Goal: Task Accomplishment & Management: Manage account settings

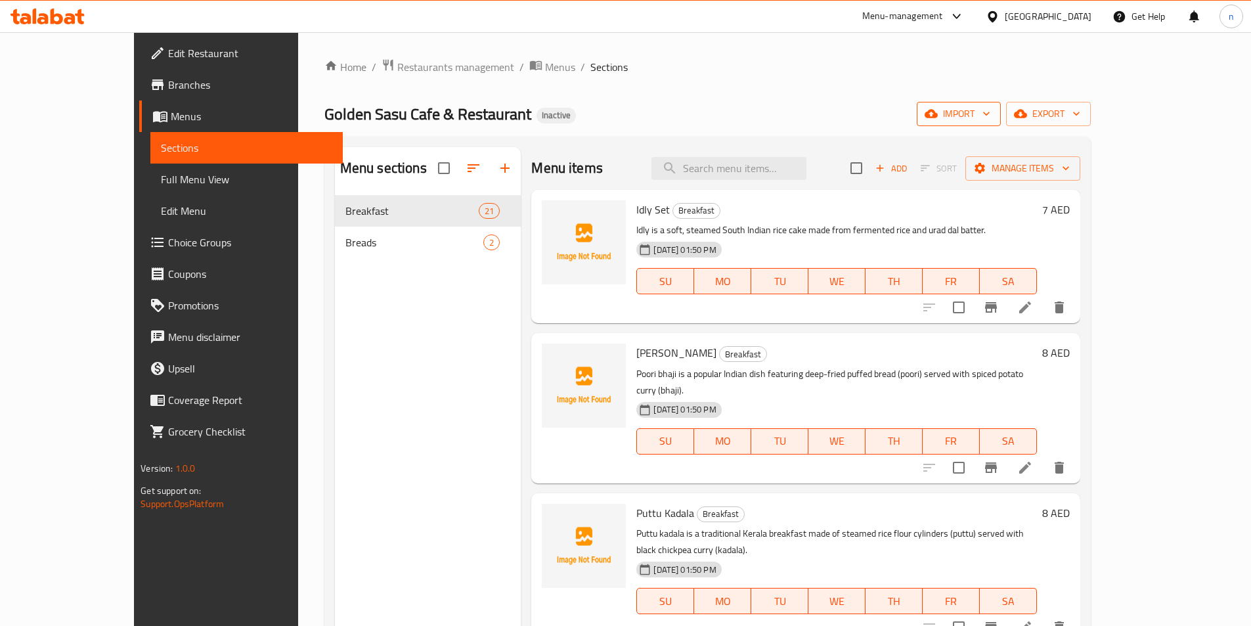
click at [990, 114] on span "import" at bounding box center [958, 114] width 63 height 16
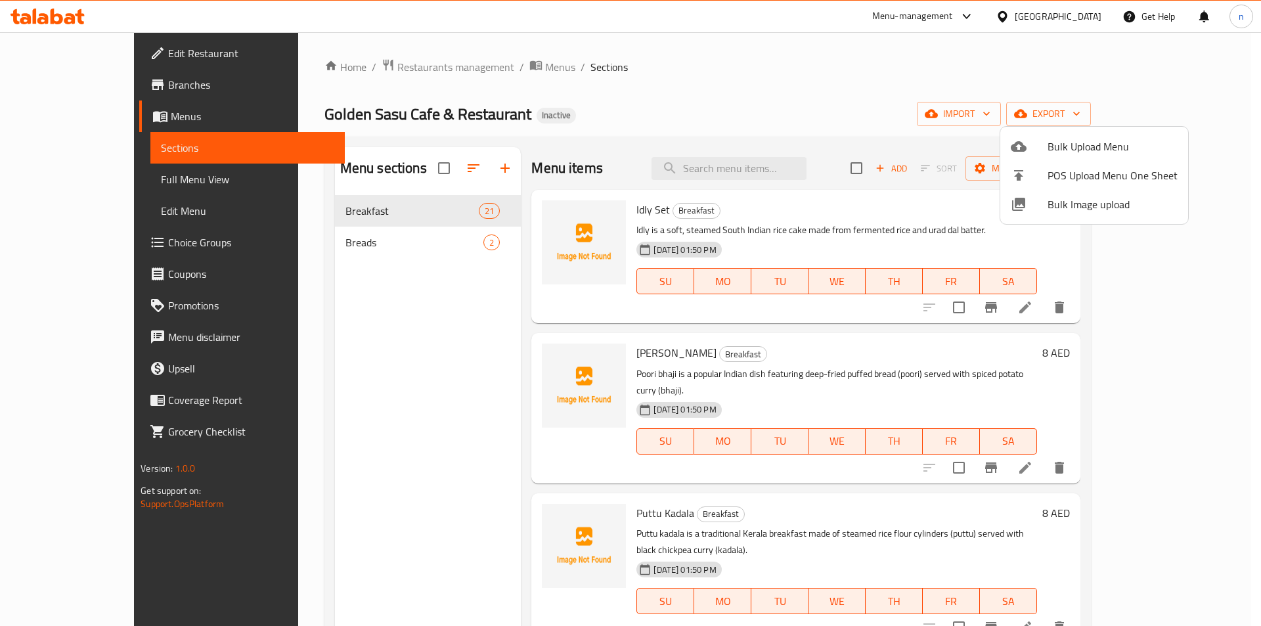
click at [1105, 202] on span "Bulk Image upload" at bounding box center [1112, 204] width 130 height 16
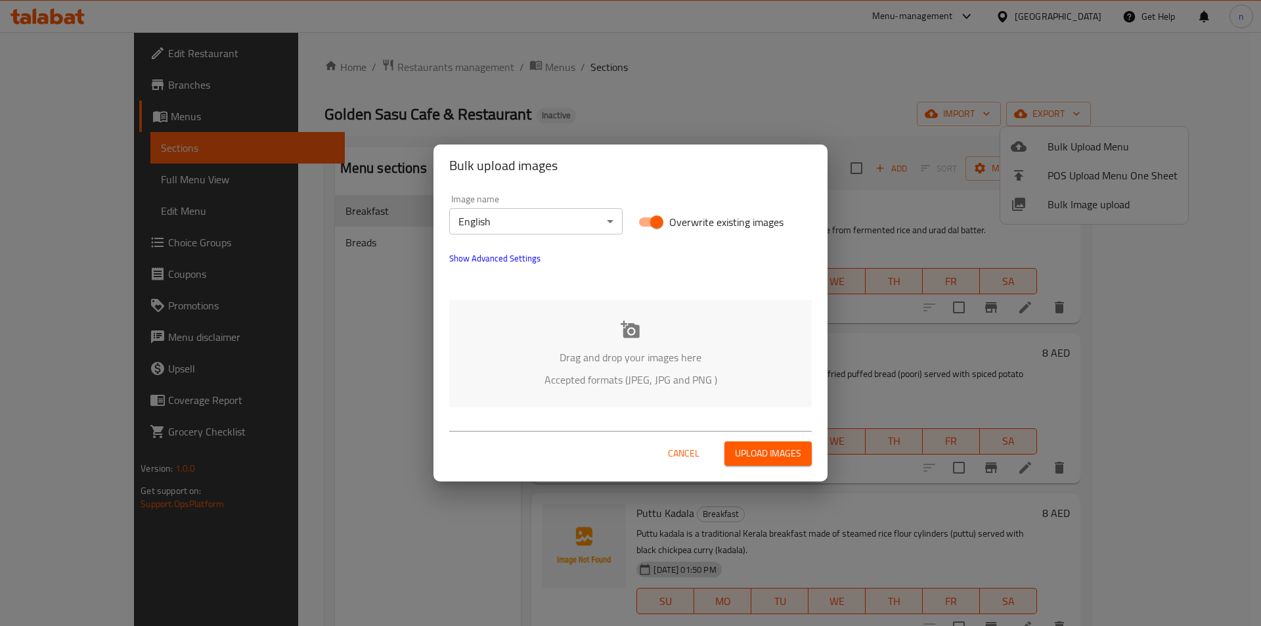
click at [691, 455] on span "Cancel" at bounding box center [684, 453] width 32 height 16
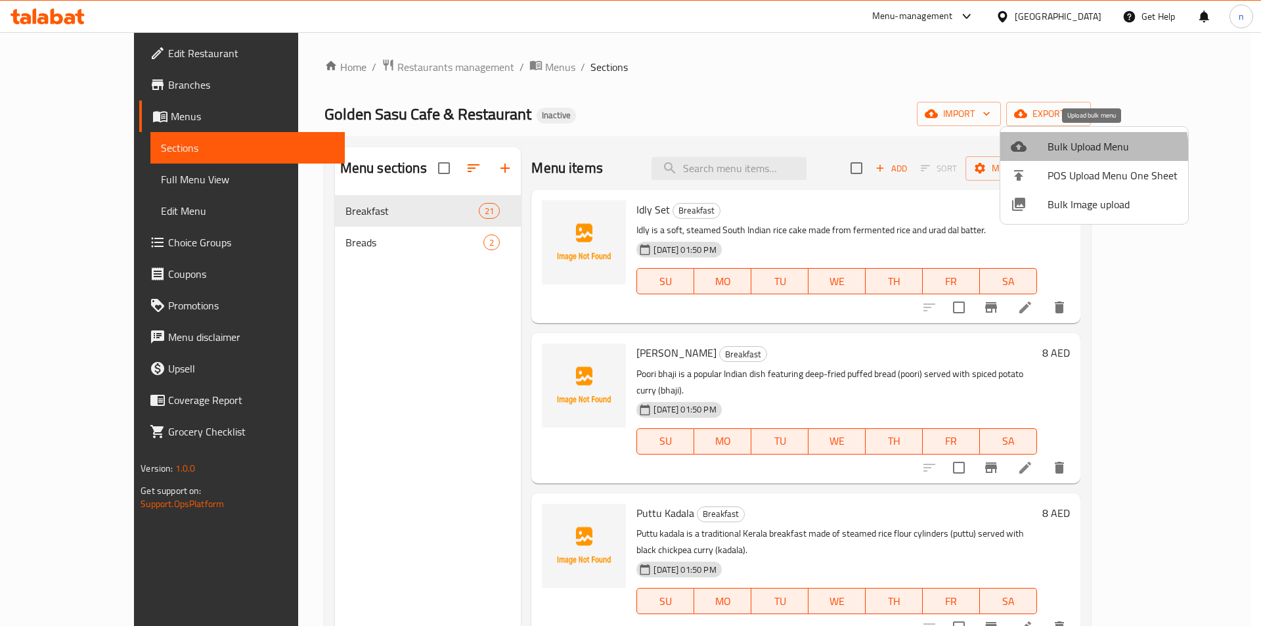
click at [1055, 154] on span "Bulk Upload Menu" at bounding box center [1112, 147] width 130 height 16
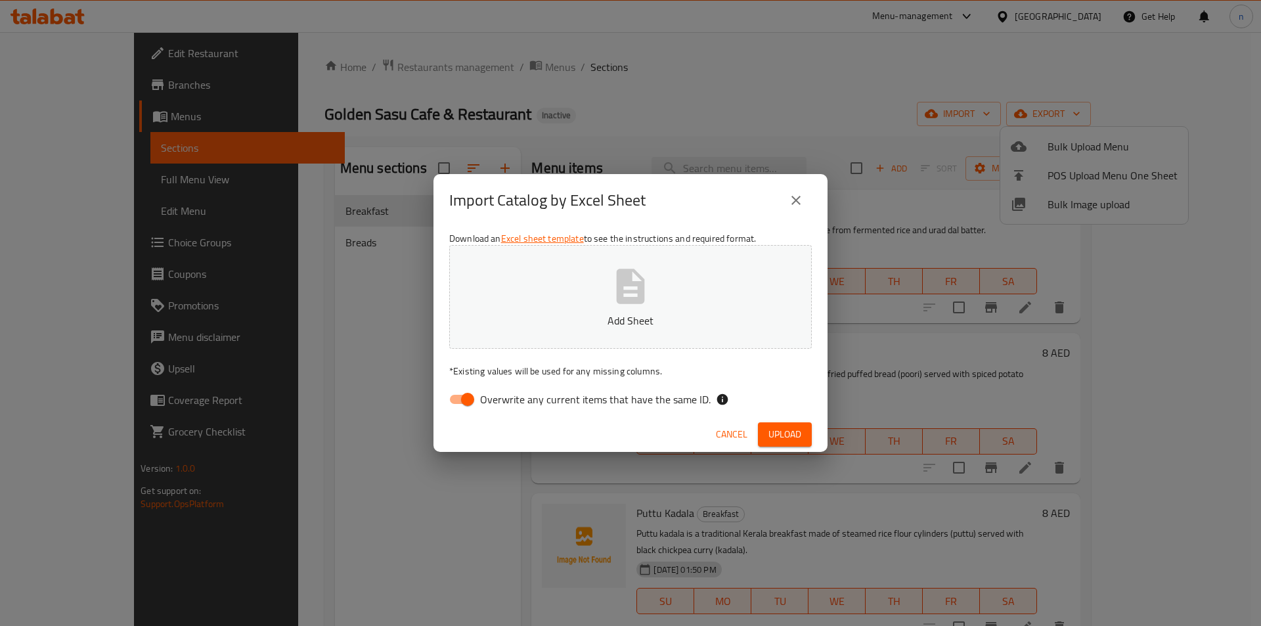
click at [480, 395] on span "Overwrite any current items that have the same ID." at bounding box center [595, 399] width 230 height 16
click at [480, 395] on input "Overwrite any current items that have the same ID." at bounding box center [467, 399] width 75 height 25
checkbox input "false"
click at [575, 338] on button "Add Sheet" at bounding box center [630, 297] width 362 height 104
click at [795, 429] on span "Upload" at bounding box center [784, 434] width 33 height 16
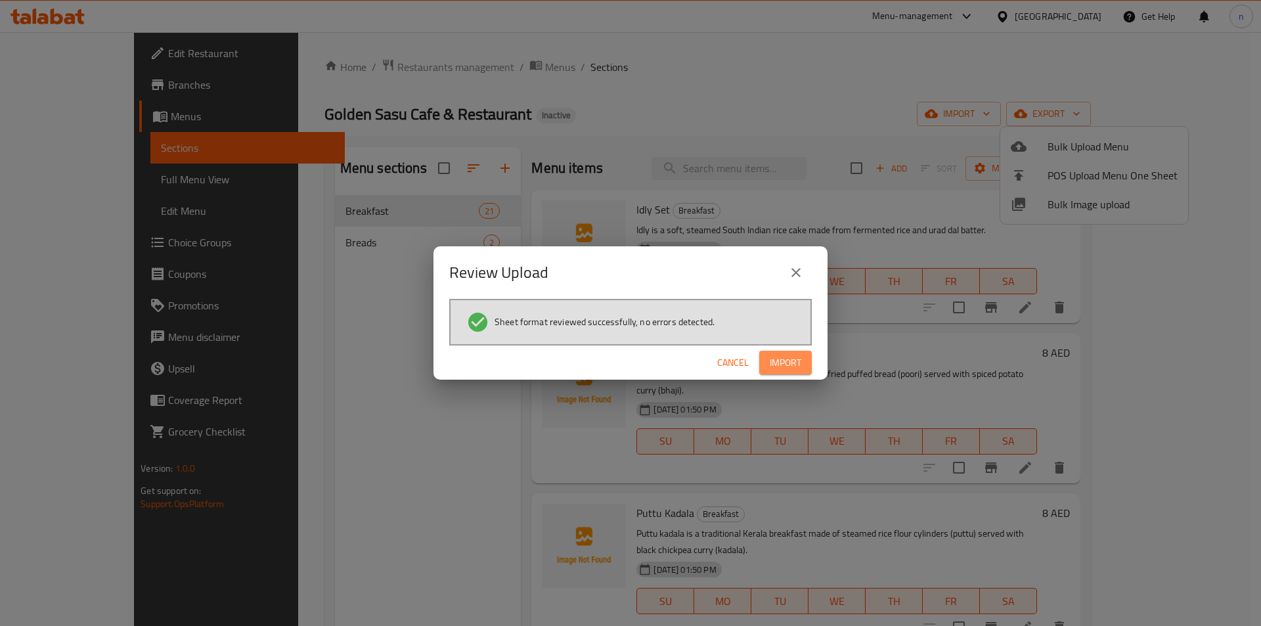
click at [806, 360] on button "Import" at bounding box center [785, 363] width 53 height 24
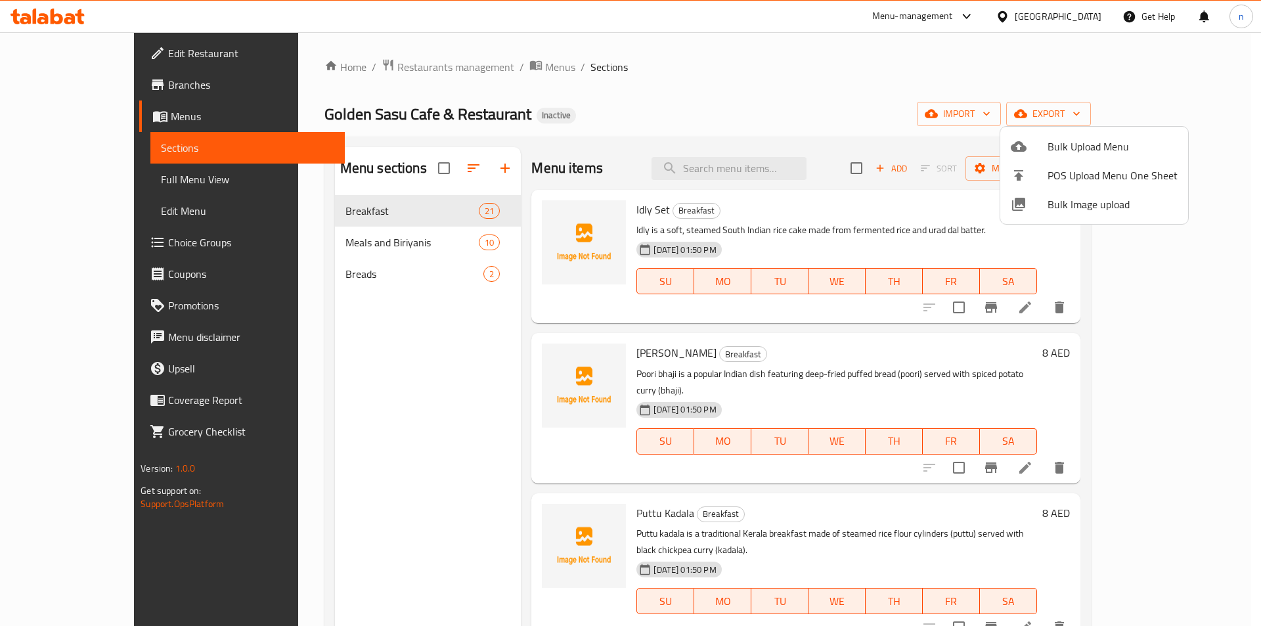
click at [108, 183] on div at bounding box center [630, 313] width 1261 height 626
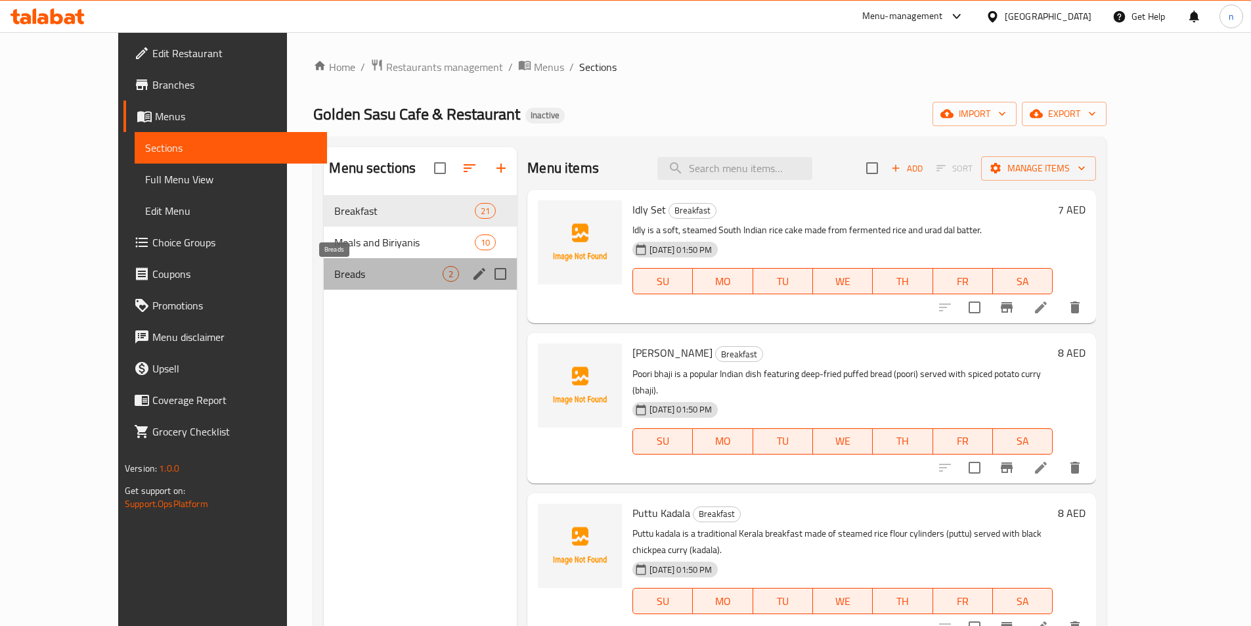
click at [334, 274] on span "Breads" at bounding box center [388, 274] width 108 height 16
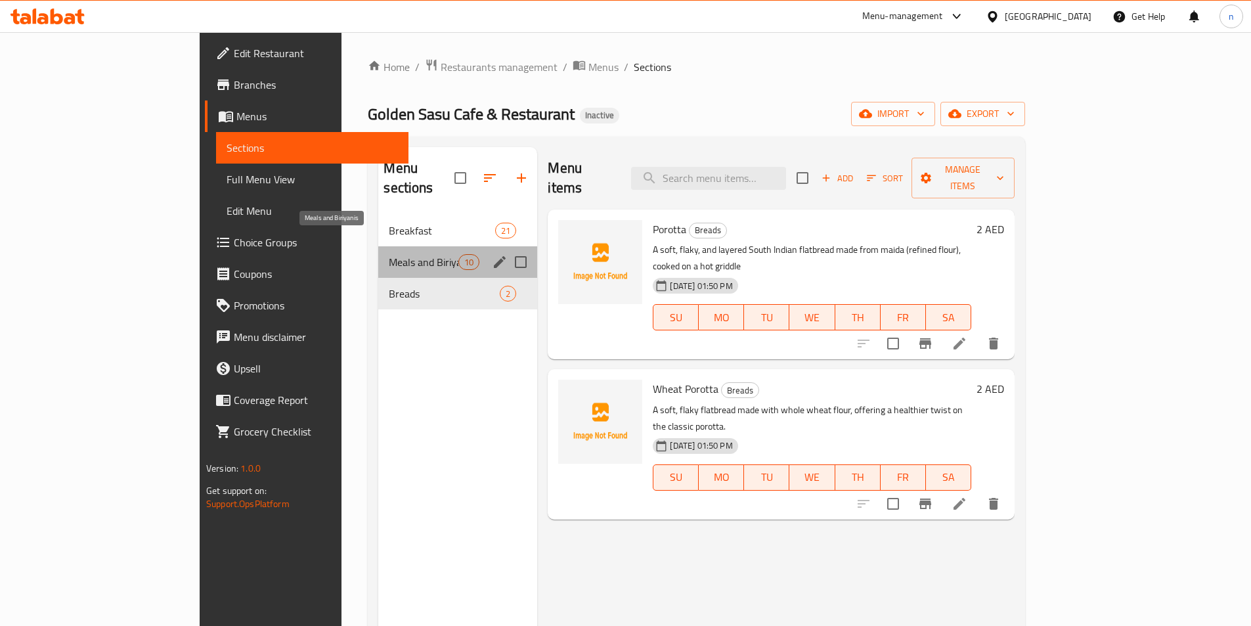
click at [389, 254] on span "Meals and Biriyanis" at bounding box center [424, 262] width 70 height 16
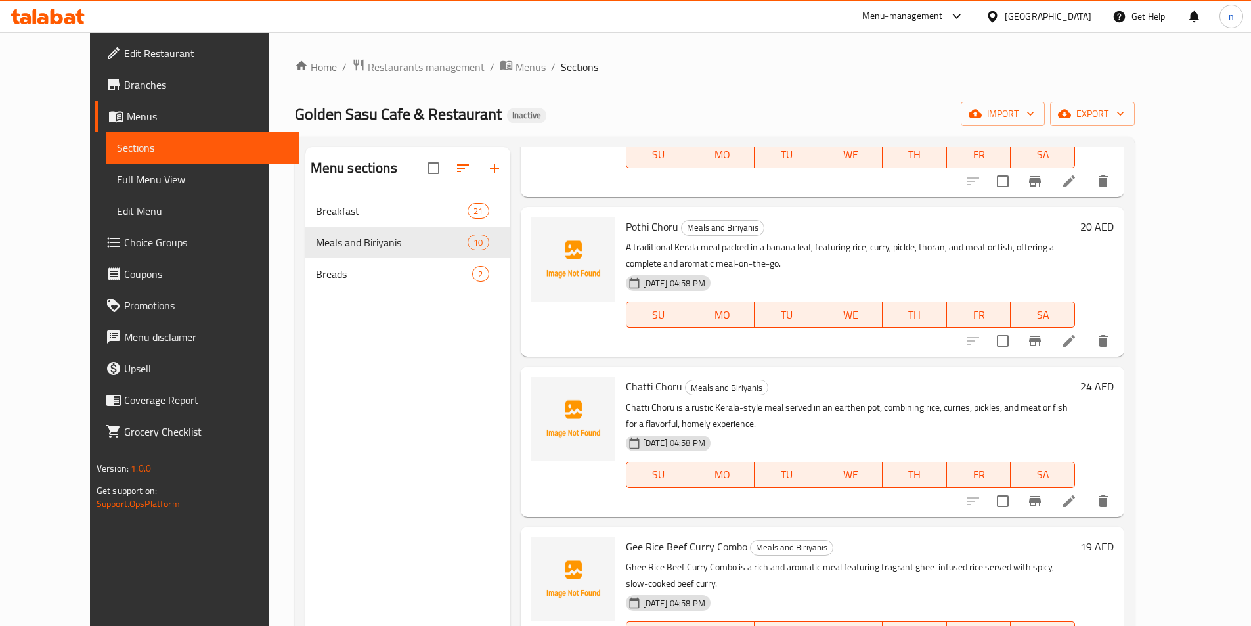
scroll to position [263, 0]
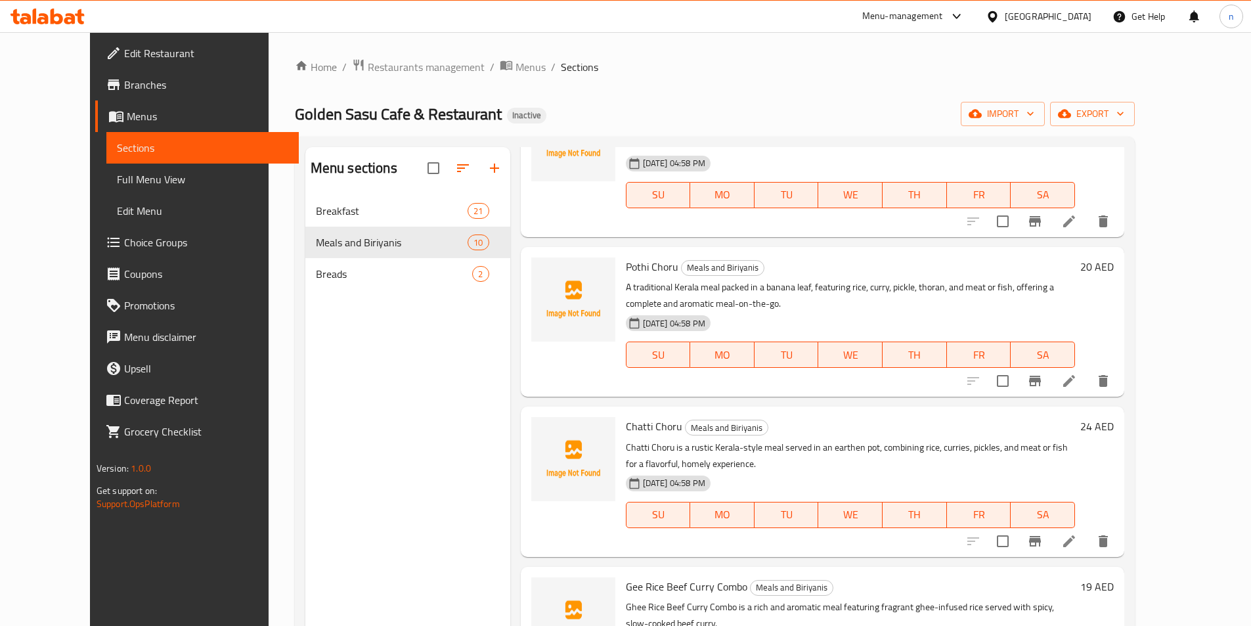
click at [1077, 373] on icon at bounding box center [1069, 381] width 16 height 16
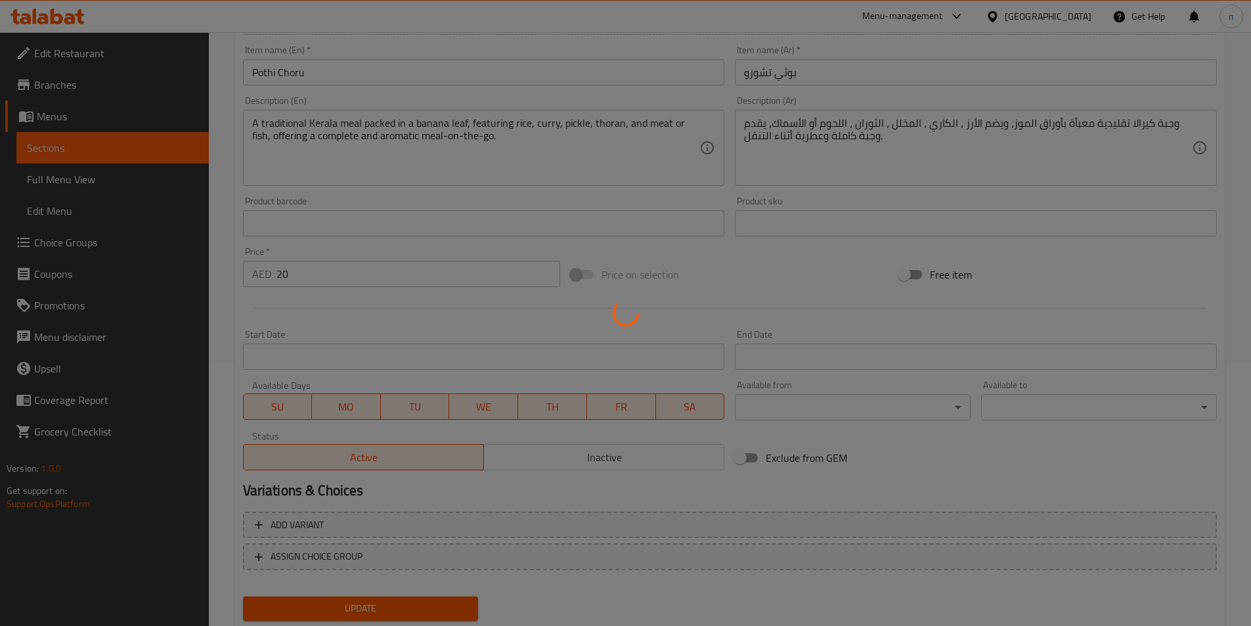
scroll to position [302, 0]
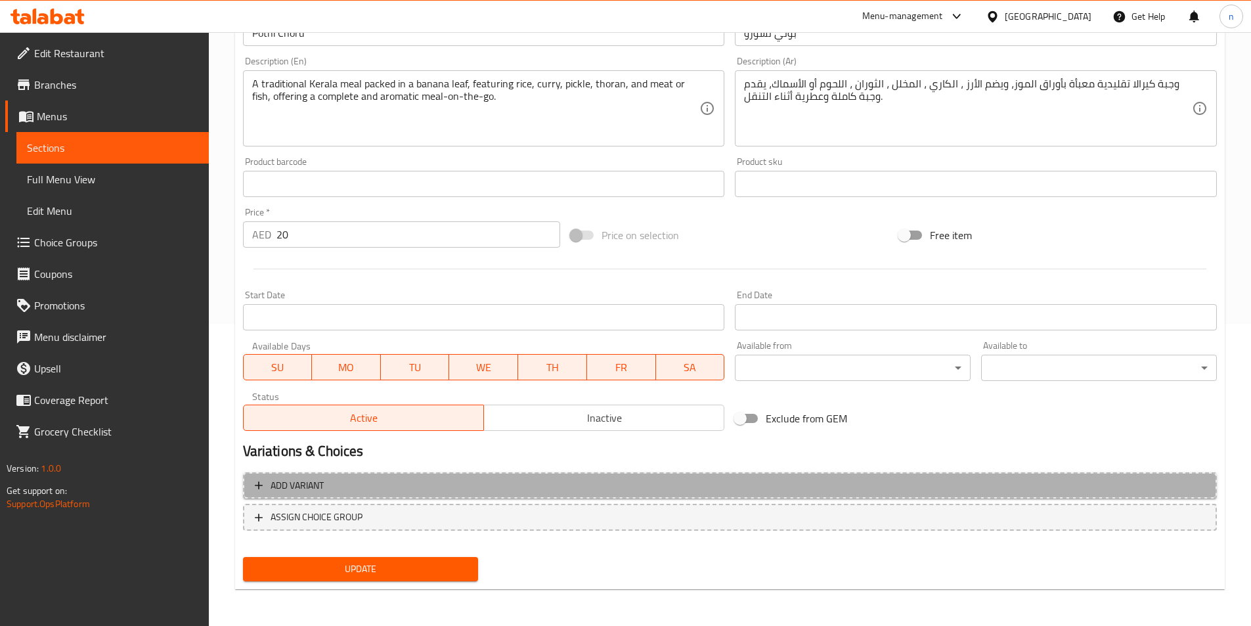
click at [572, 481] on span "Add variant" at bounding box center [730, 485] width 950 height 16
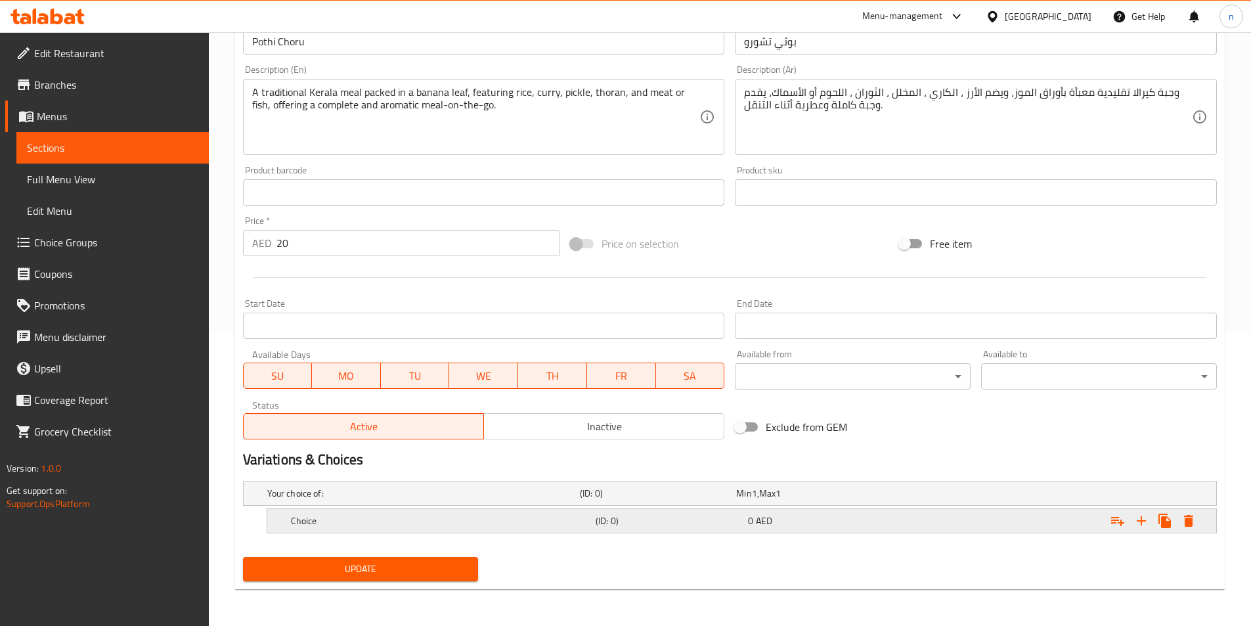
click at [652, 517] on h5 "(ID: 0)" at bounding box center [669, 520] width 147 height 13
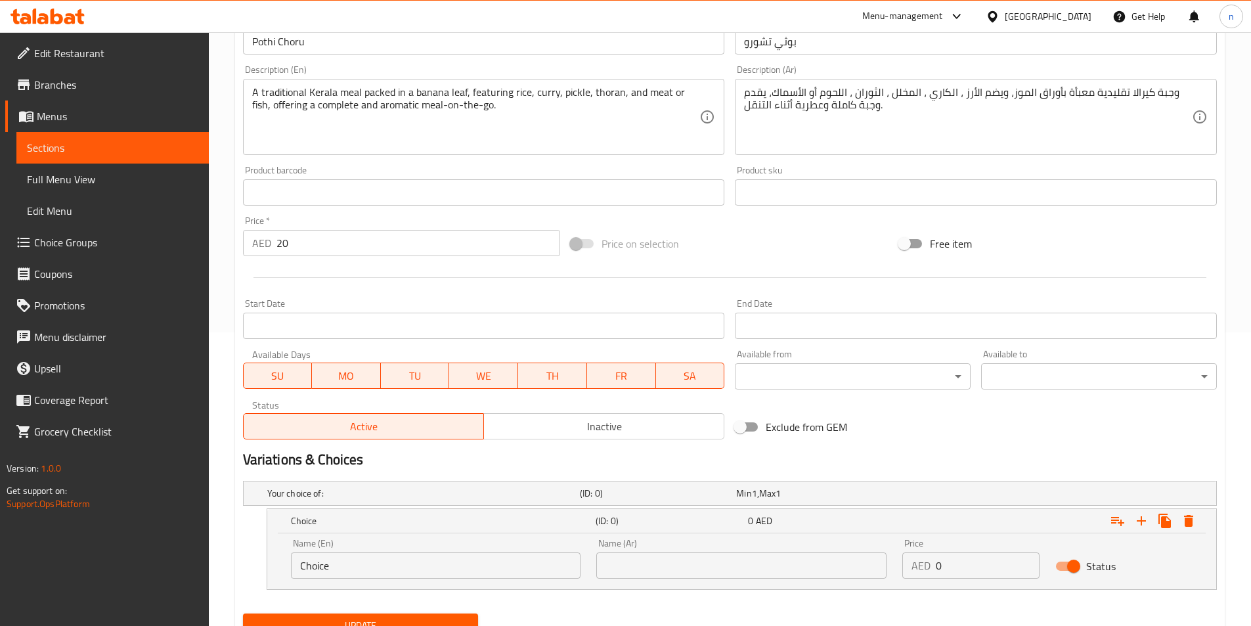
scroll to position [350, 0]
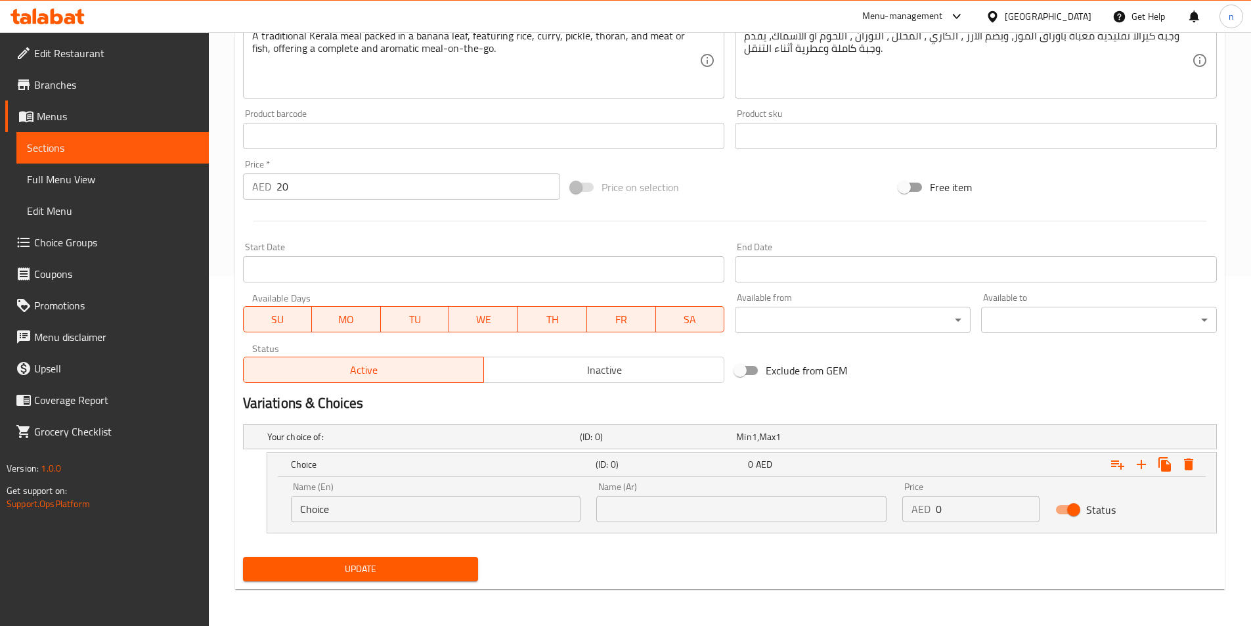
click at [445, 509] on input "Choice" at bounding box center [436, 509] width 290 height 26
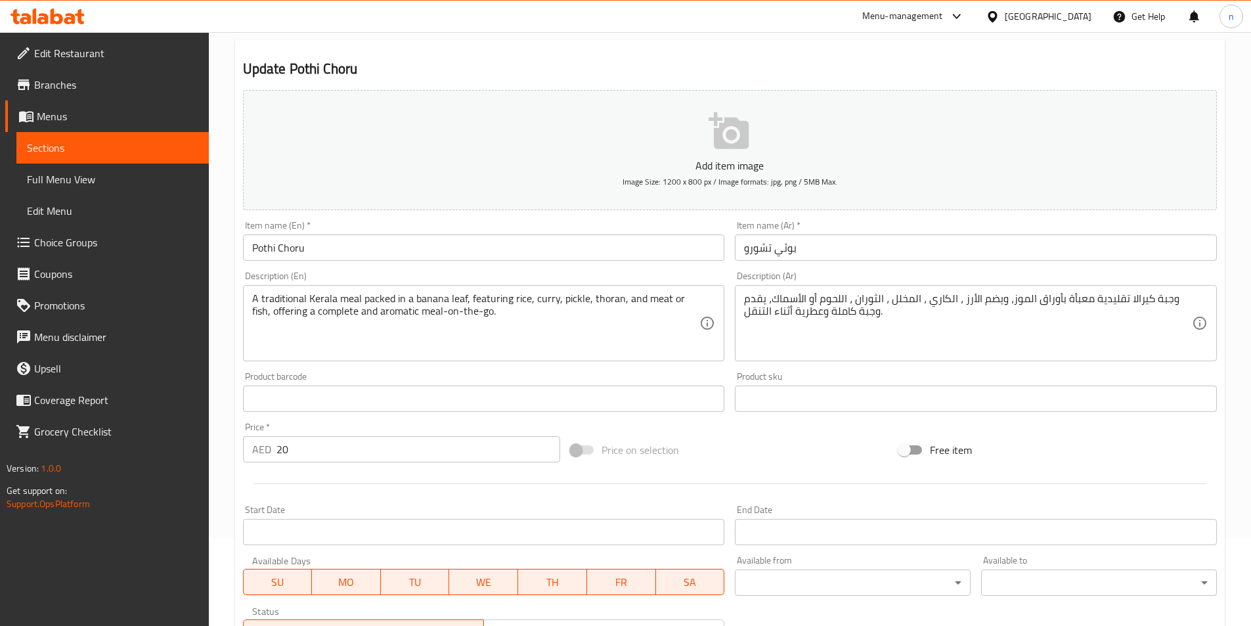
scroll to position [153, 0]
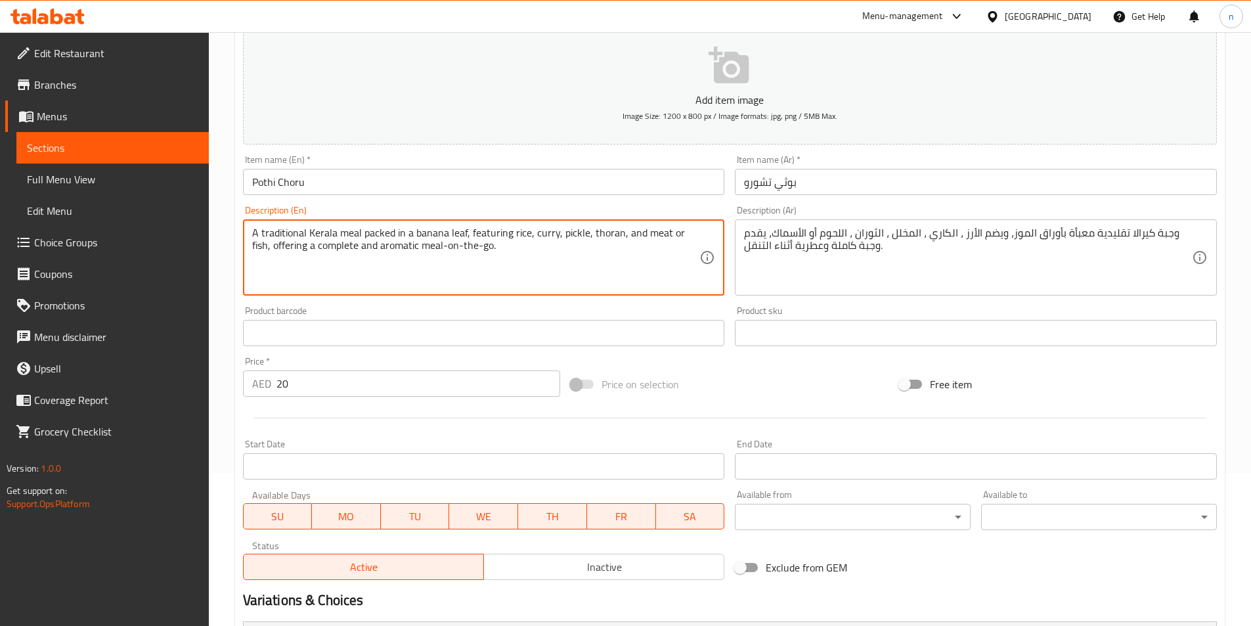
click at [655, 229] on textarea "A traditional Kerala meal packed in a banana leaf, featuring rice, curry, pickl…" at bounding box center [476, 258] width 448 height 62
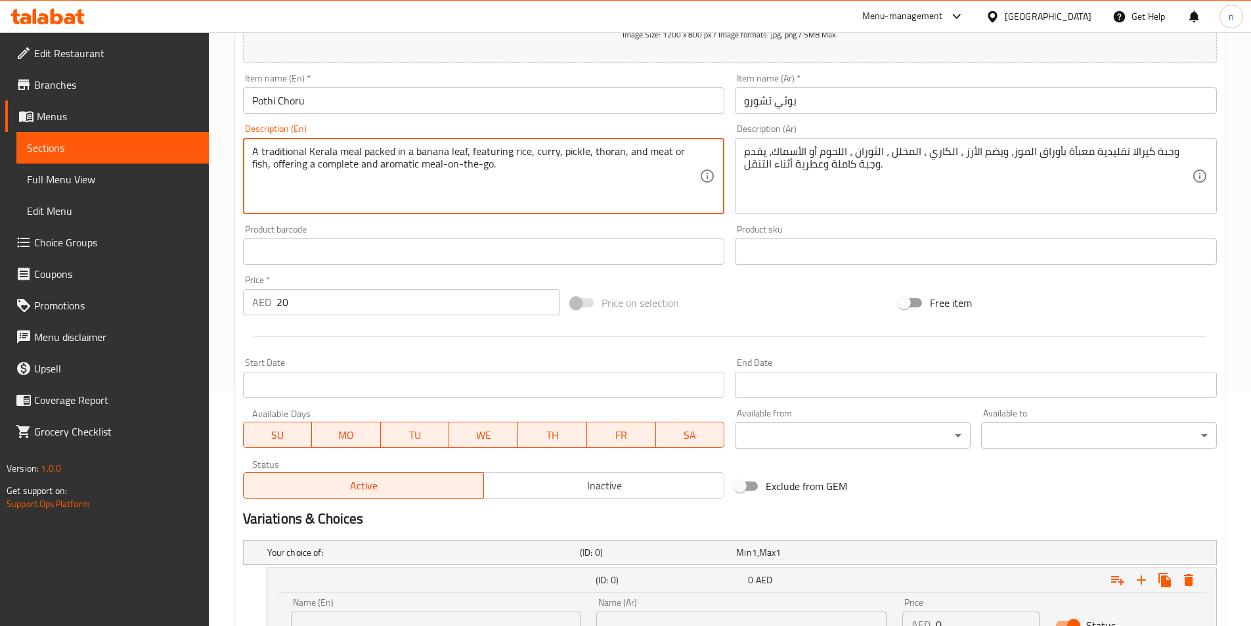
scroll to position [350, 0]
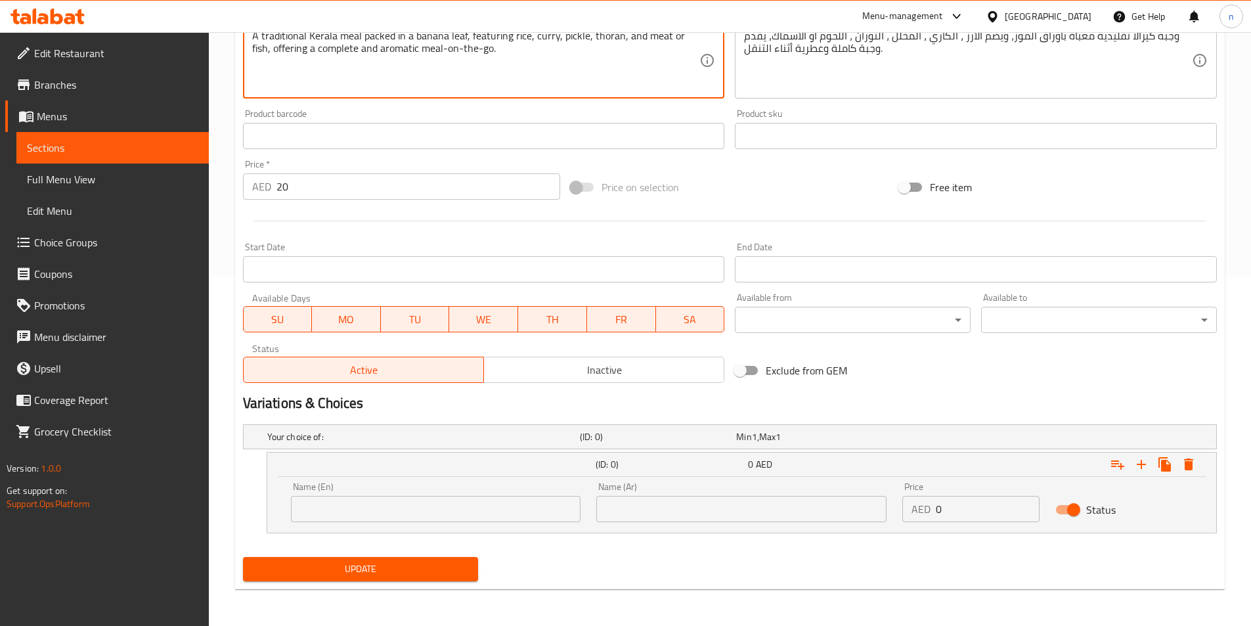
click at [447, 498] on input "text" at bounding box center [436, 509] width 290 height 26
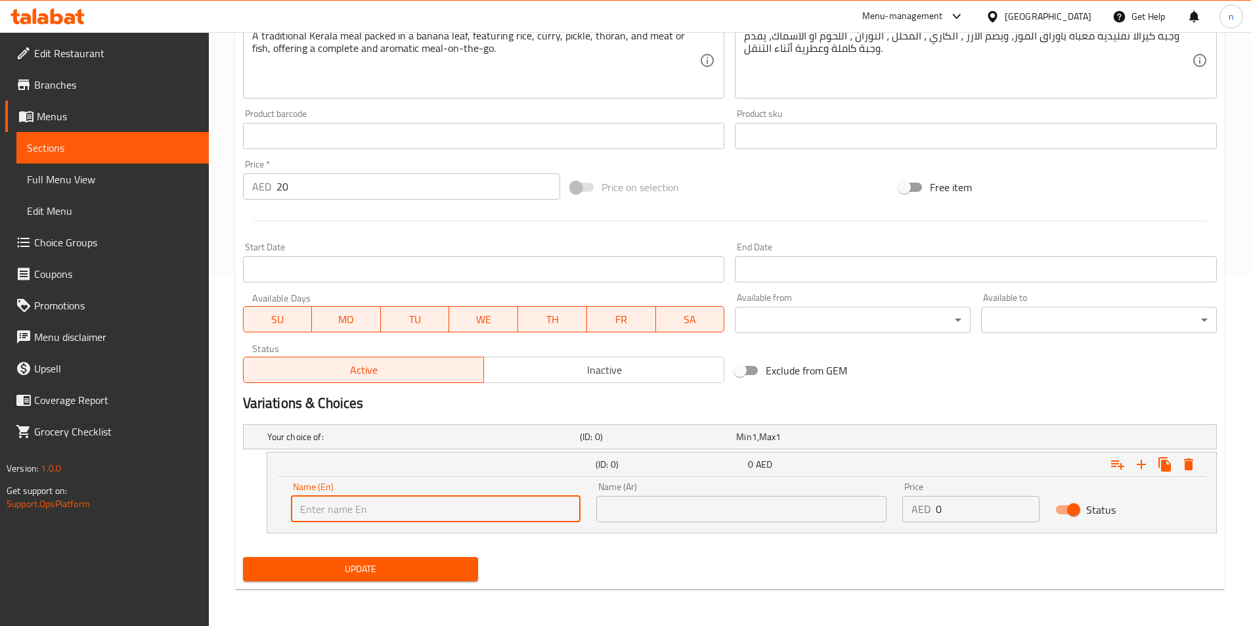
paste input "meat"
type input "meat"
click at [703, 512] on input "text" at bounding box center [741, 509] width 290 height 26
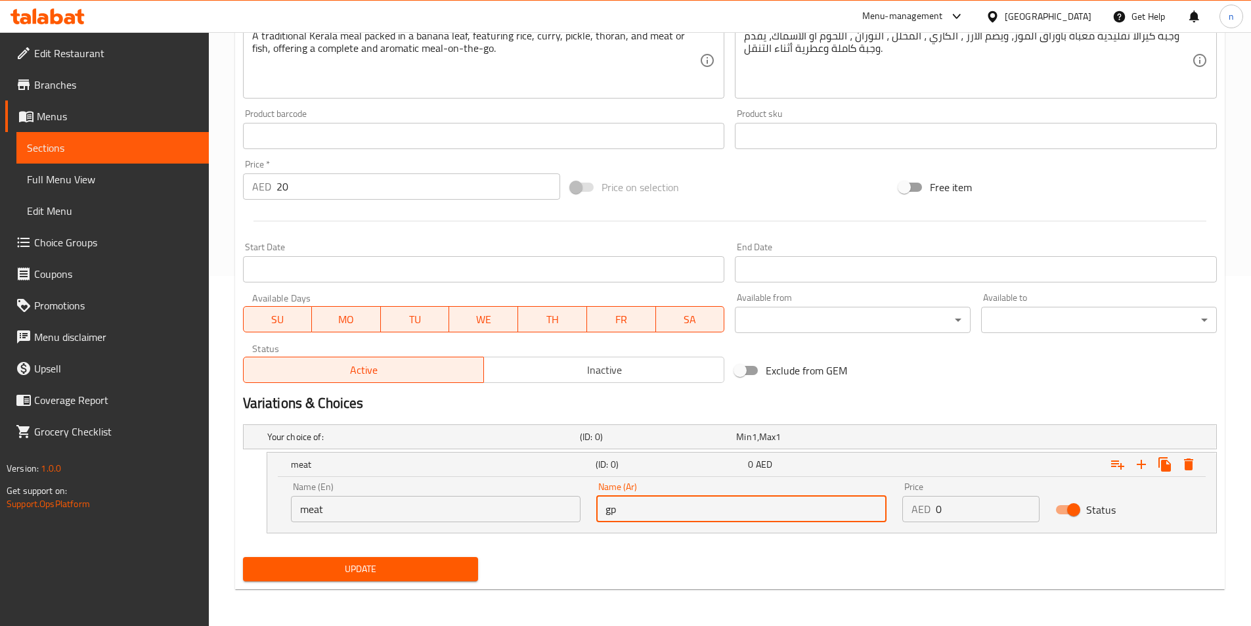
type input "g"
type input "لحم"
click at [1144, 470] on icon "Expand" at bounding box center [1141, 464] width 16 height 16
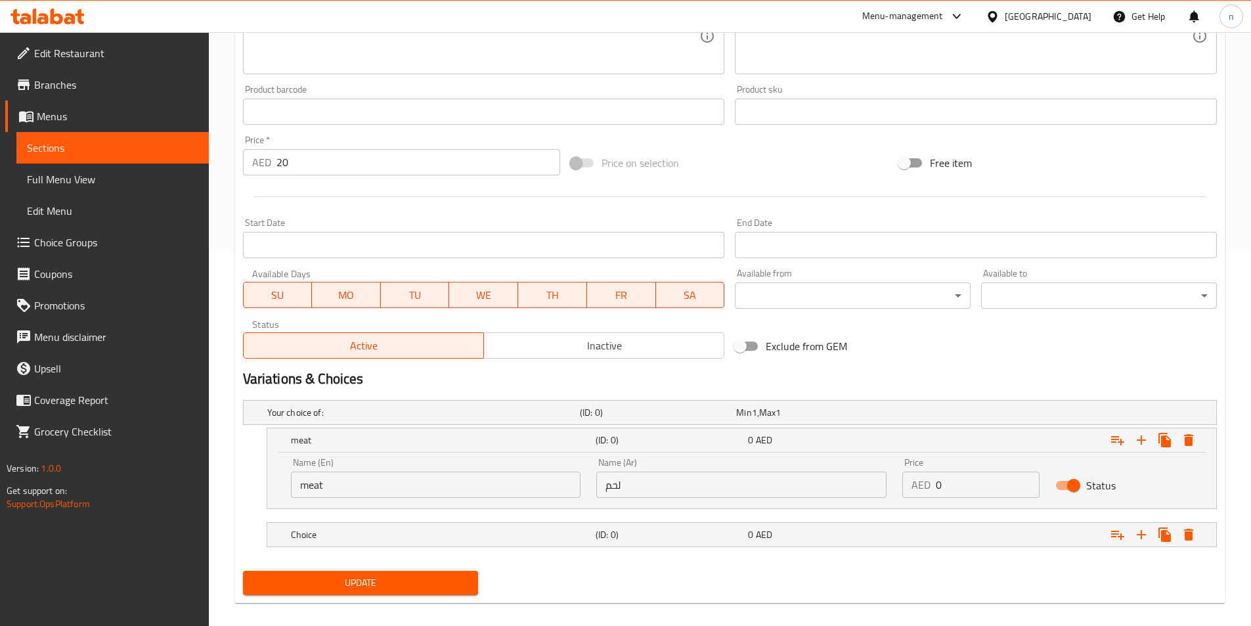
scroll to position [388, 0]
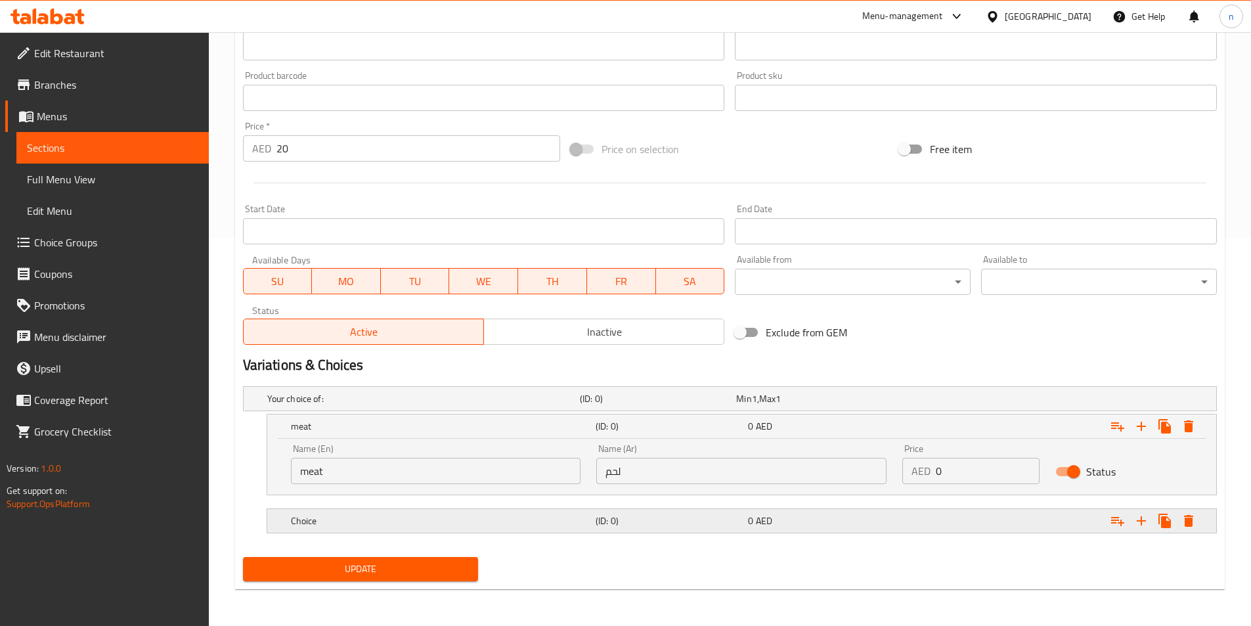
click at [749, 525] on span "0" at bounding box center [750, 520] width 5 height 17
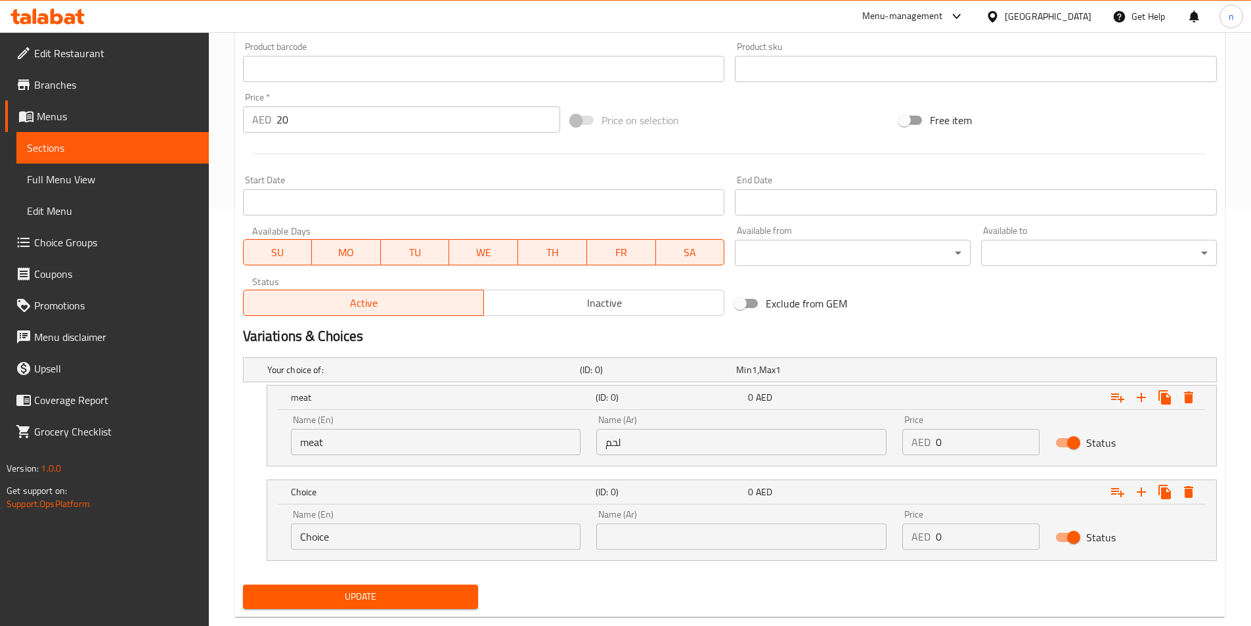
scroll to position [445, 0]
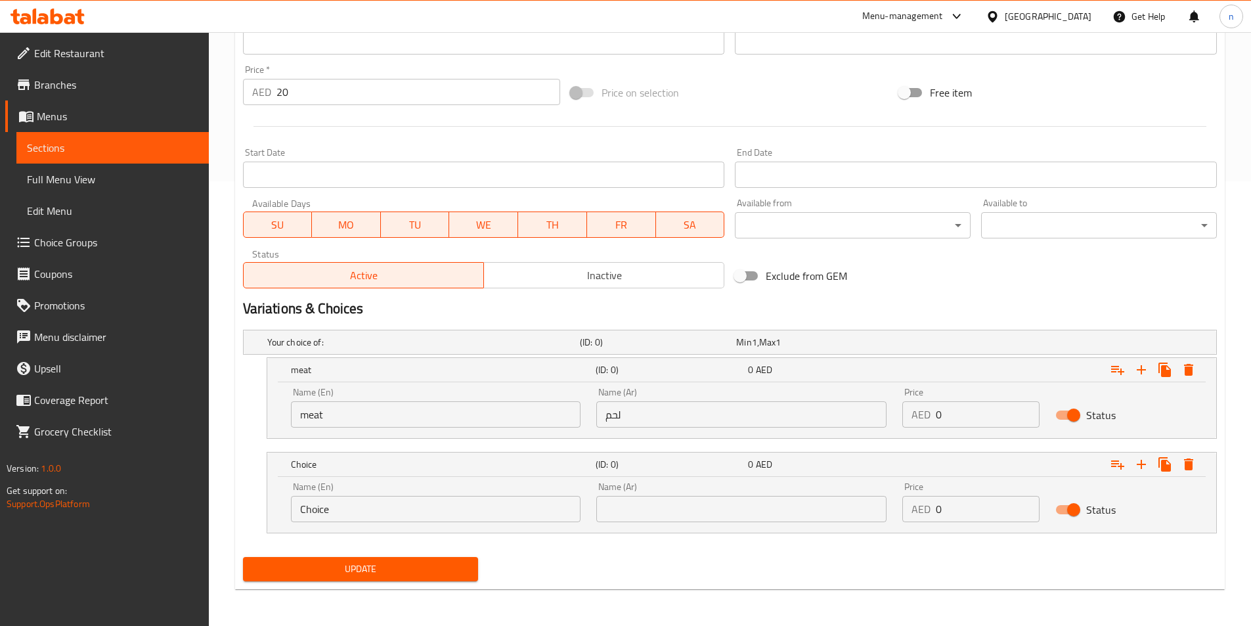
click at [462, 520] on input "Choice" at bounding box center [436, 509] width 290 height 26
type input "fish"
click at [649, 497] on input "text" at bounding box center [741, 509] width 290 height 26
type input "s"
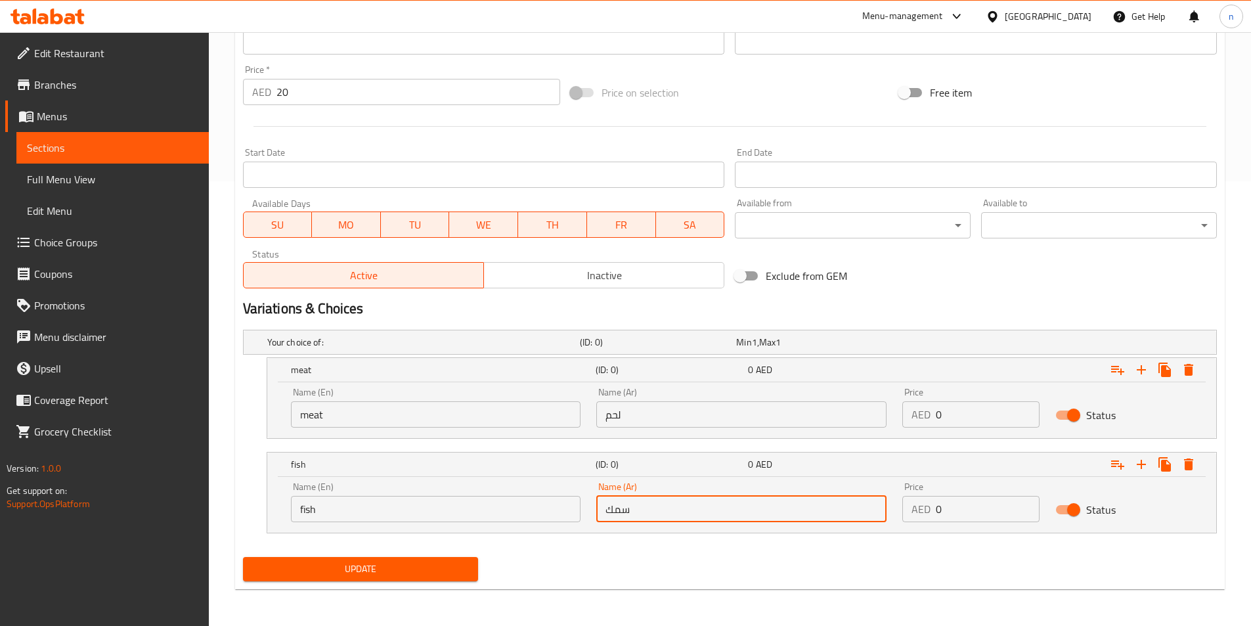
type input "سمك"
click at [422, 569] on span "Update" at bounding box center [360, 569] width 215 height 16
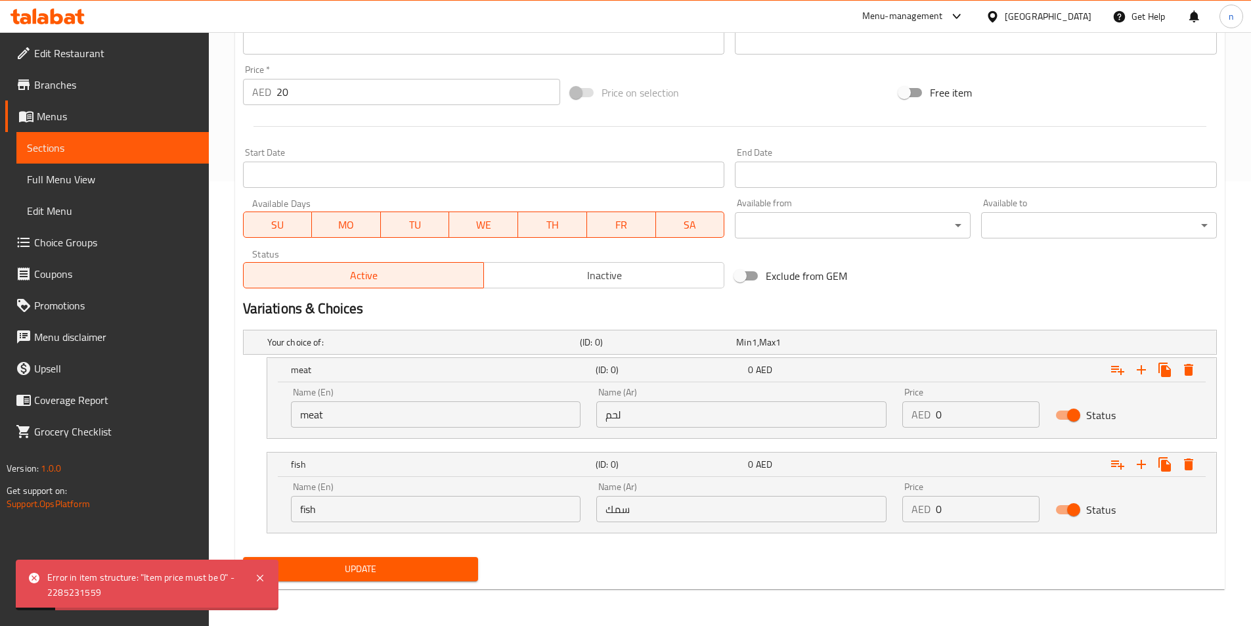
click at [958, 405] on input "0" at bounding box center [988, 414] width 104 height 26
type input "20"
click at [970, 512] on input "0" at bounding box center [988, 509] width 104 height 26
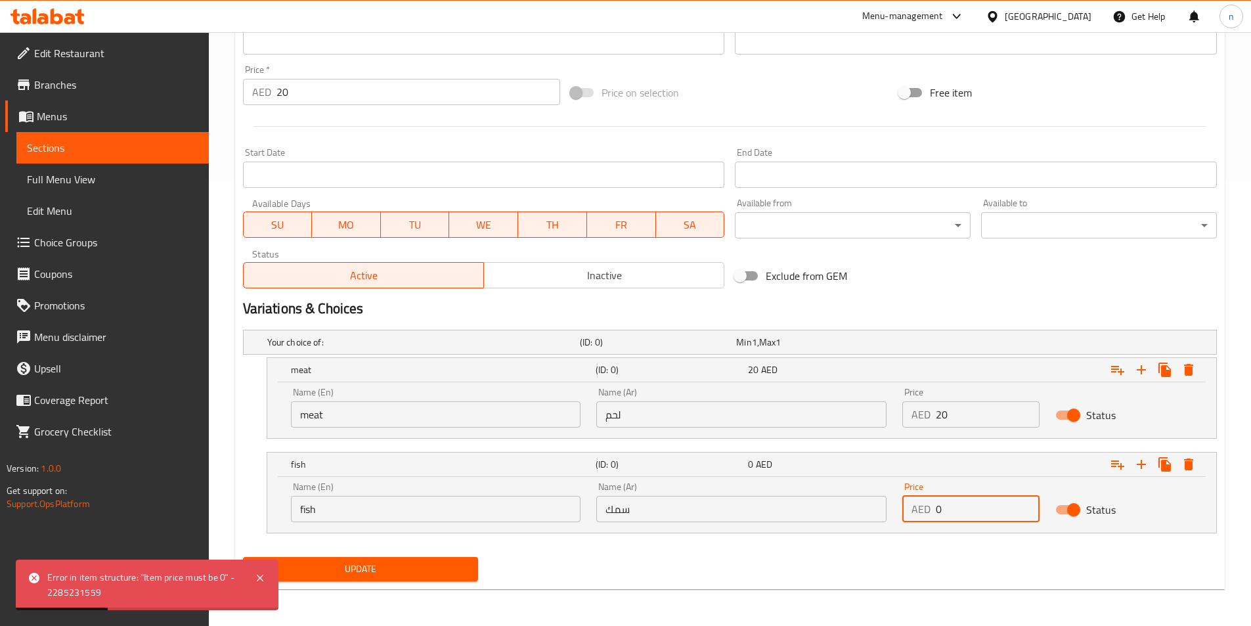
click at [970, 512] on input "0" at bounding box center [988, 509] width 104 height 26
click at [970, 512] on input "02" at bounding box center [988, 509] width 104 height 26
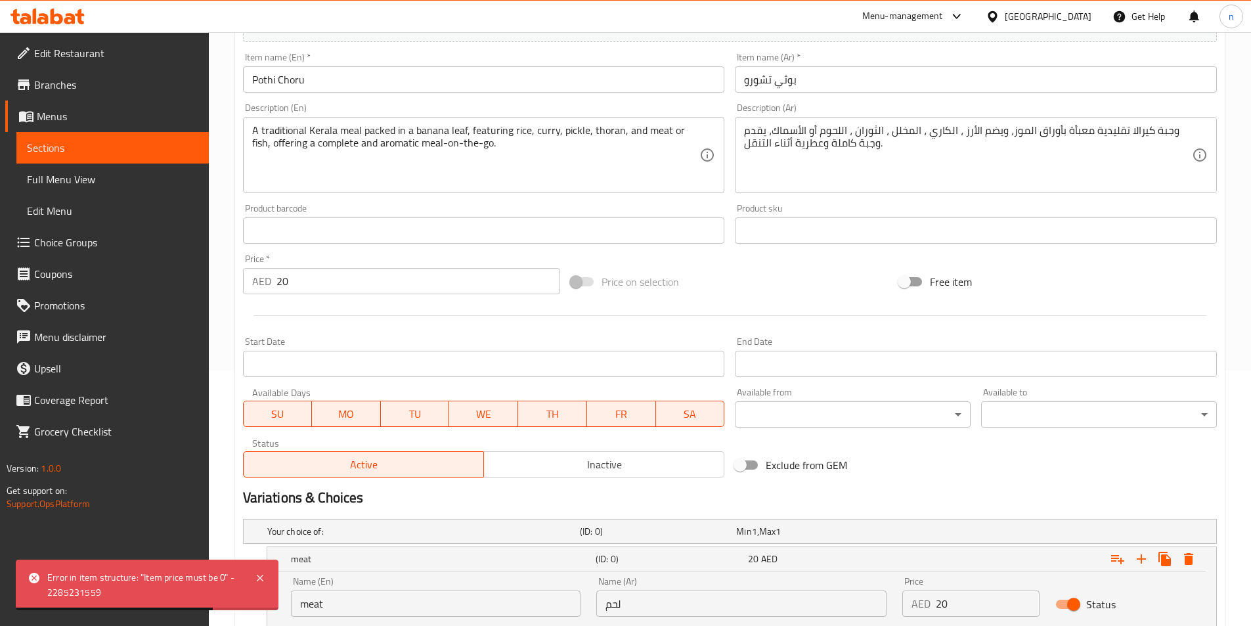
scroll to position [248, 0]
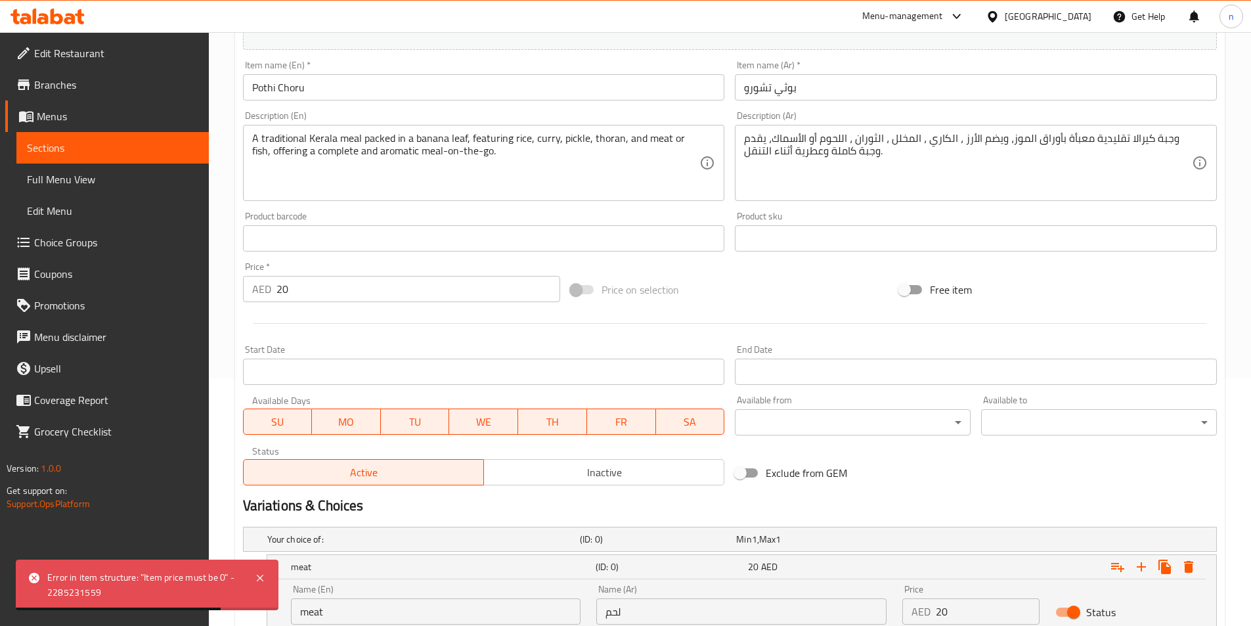
type input "20"
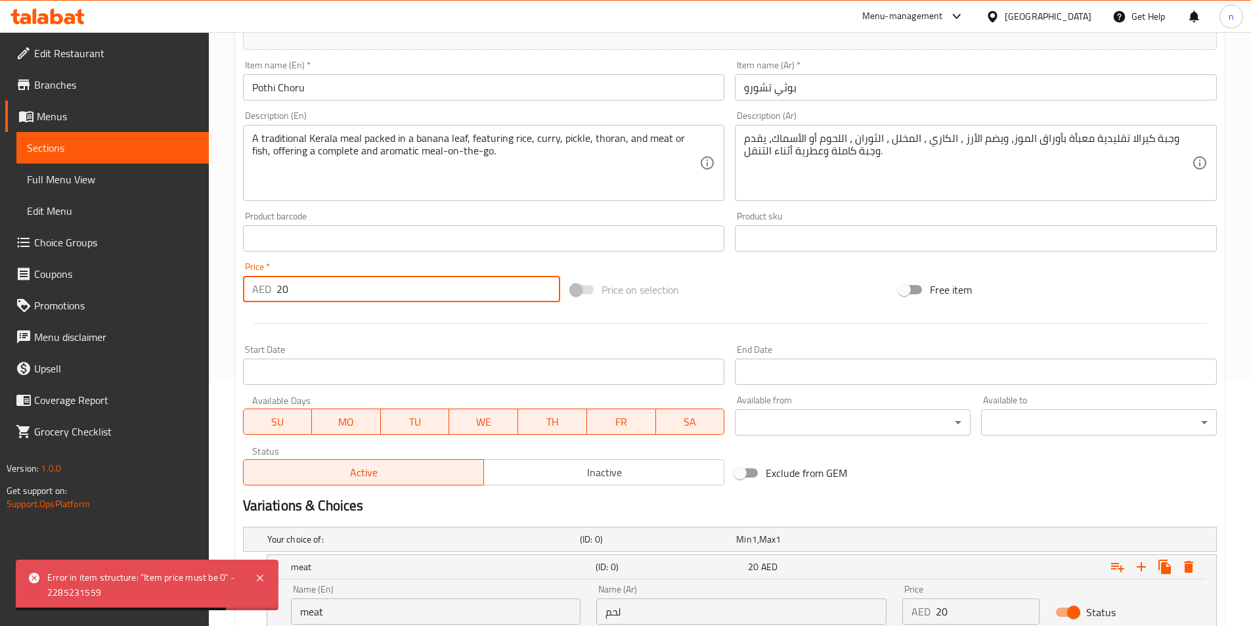
click at [372, 290] on input "20" at bounding box center [418, 289] width 284 height 26
click at [372, 290] on input "200" at bounding box center [418, 289] width 284 height 26
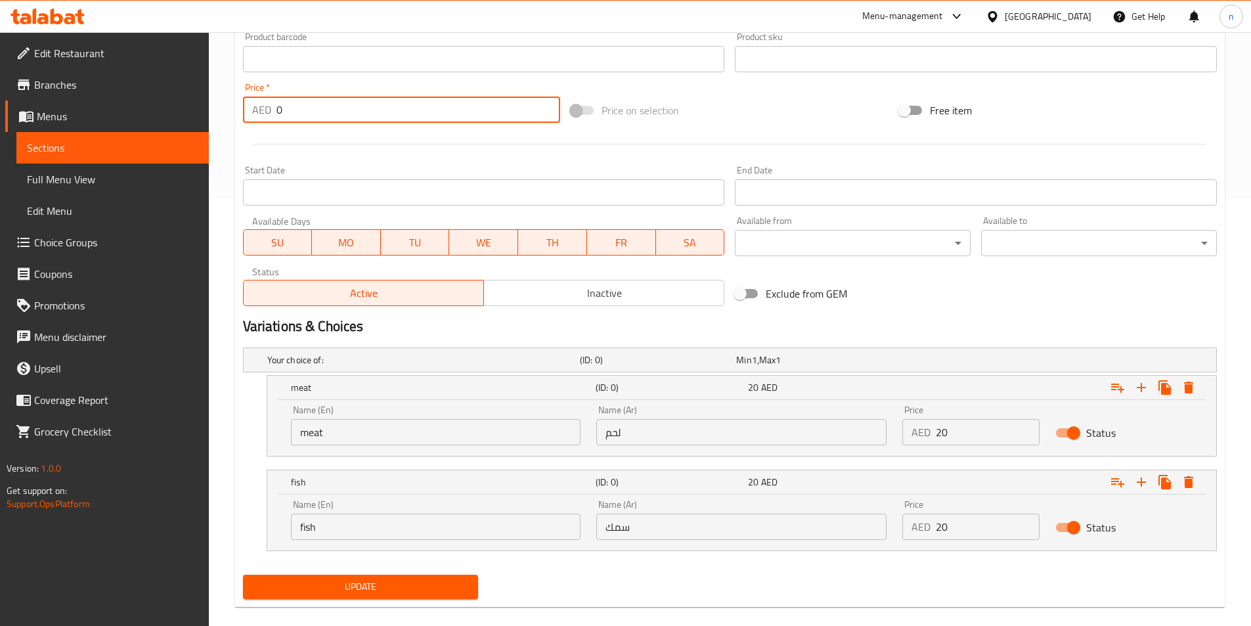
scroll to position [445, 0]
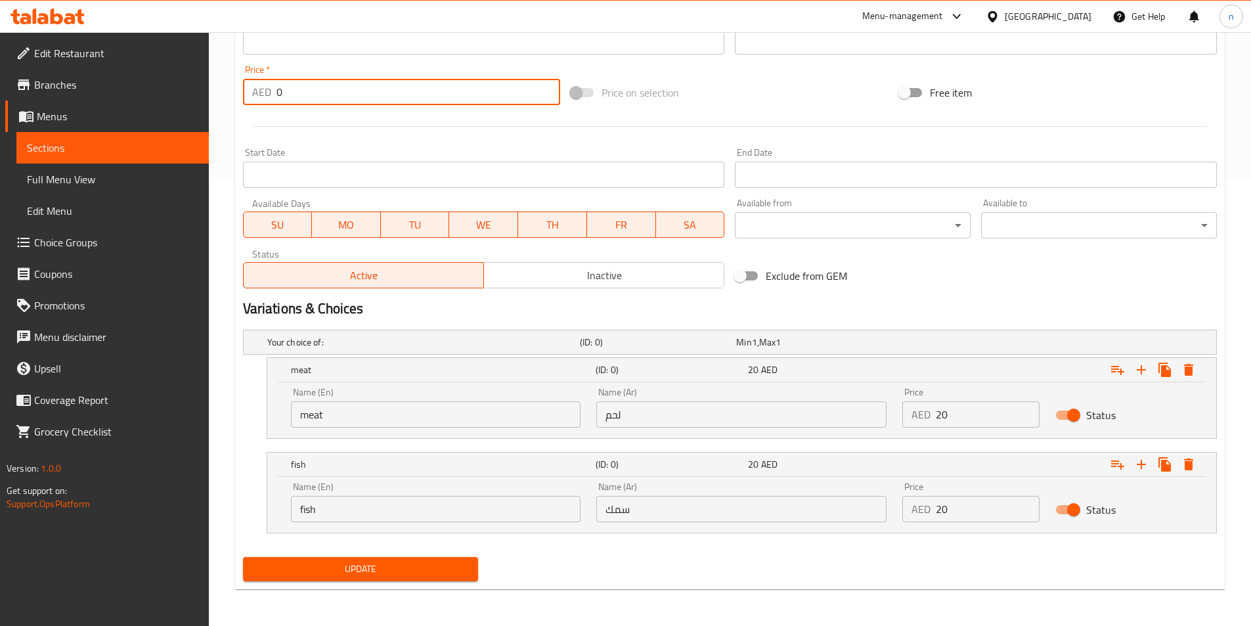
type input "0"
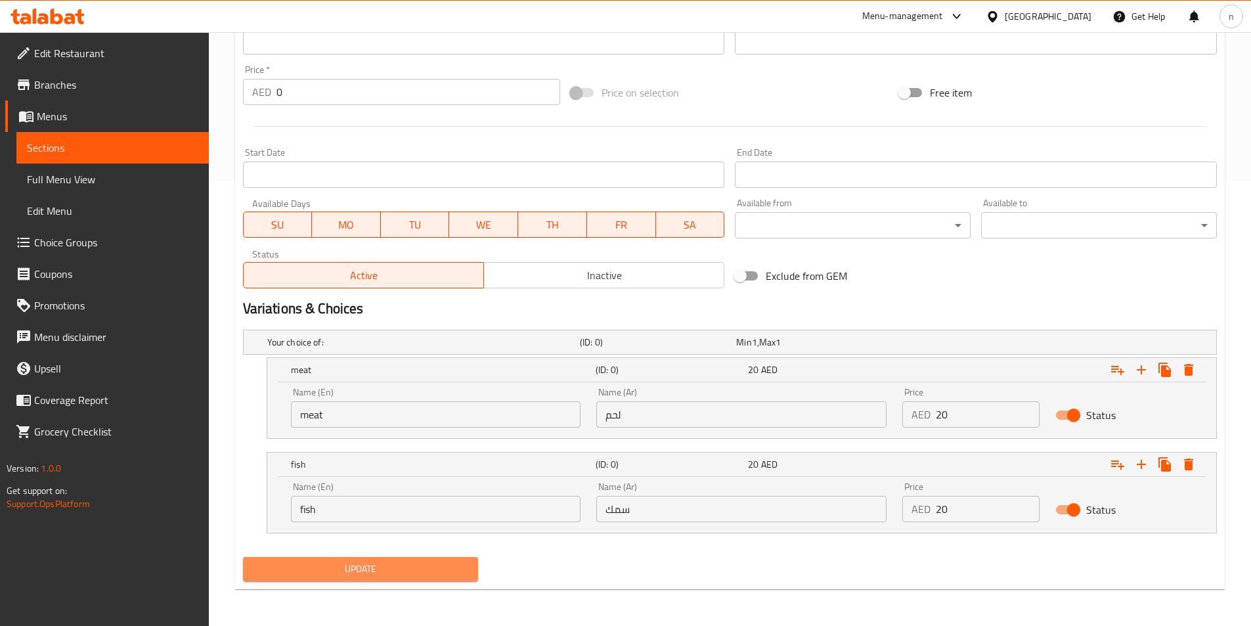
click at [446, 570] on span "Update" at bounding box center [360, 569] width 215 height 16
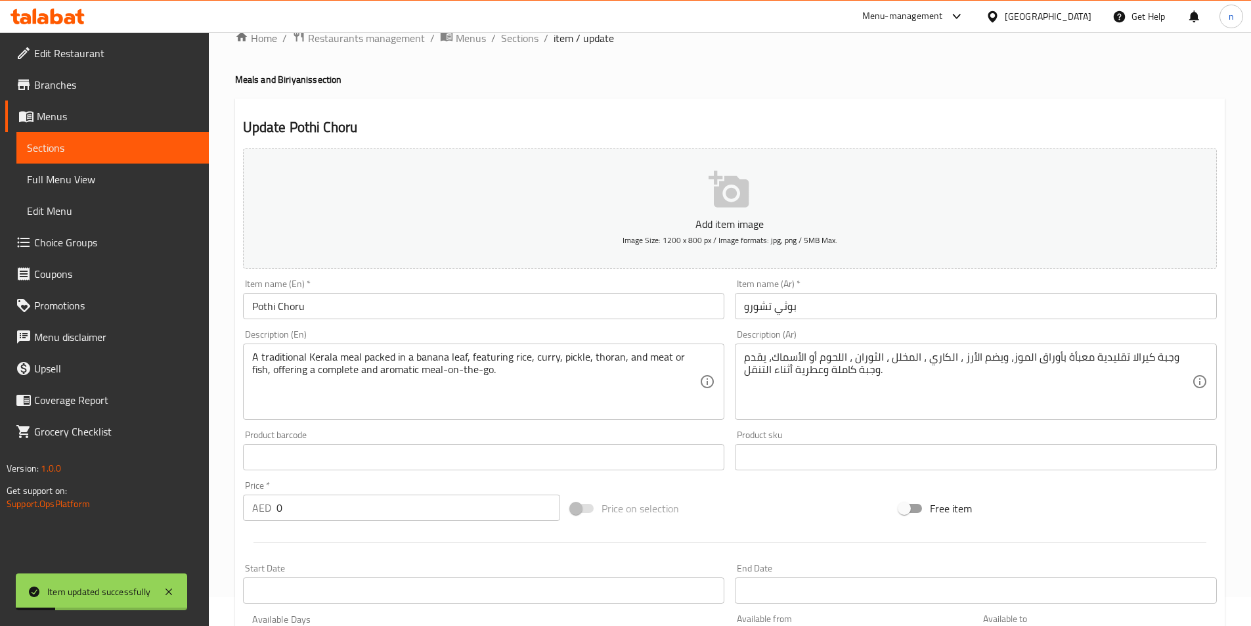
scroll to position [0, 0]
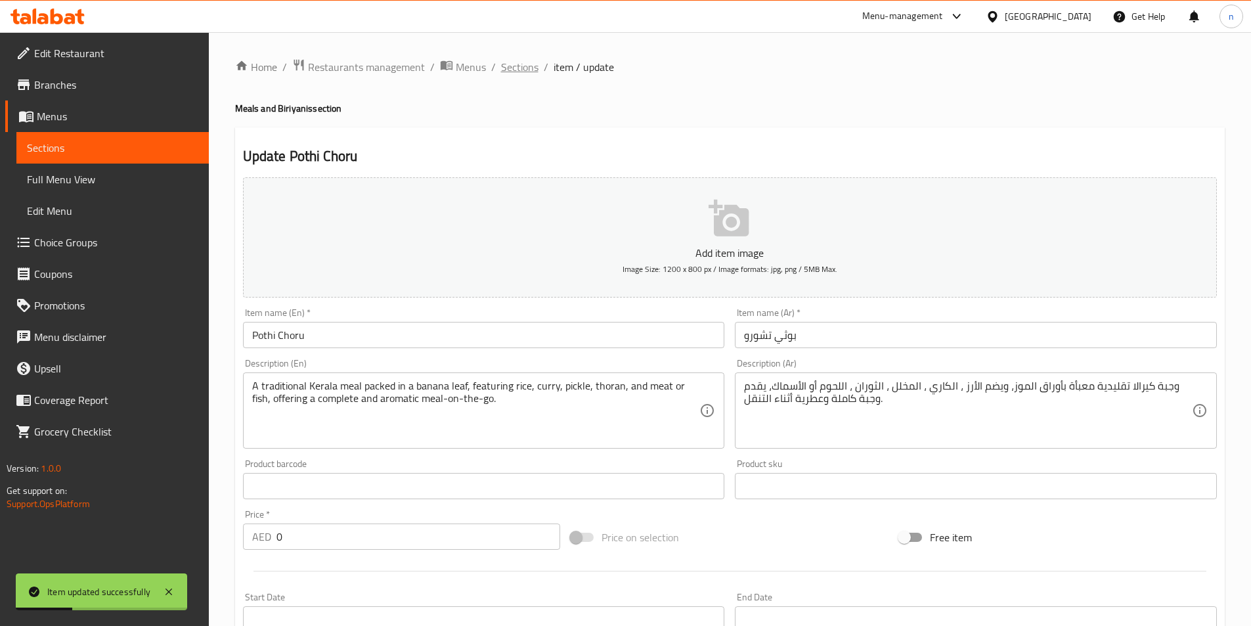
click at [525, 67] on span "Sections" at bounding box center [519, 67] width 37 height 16
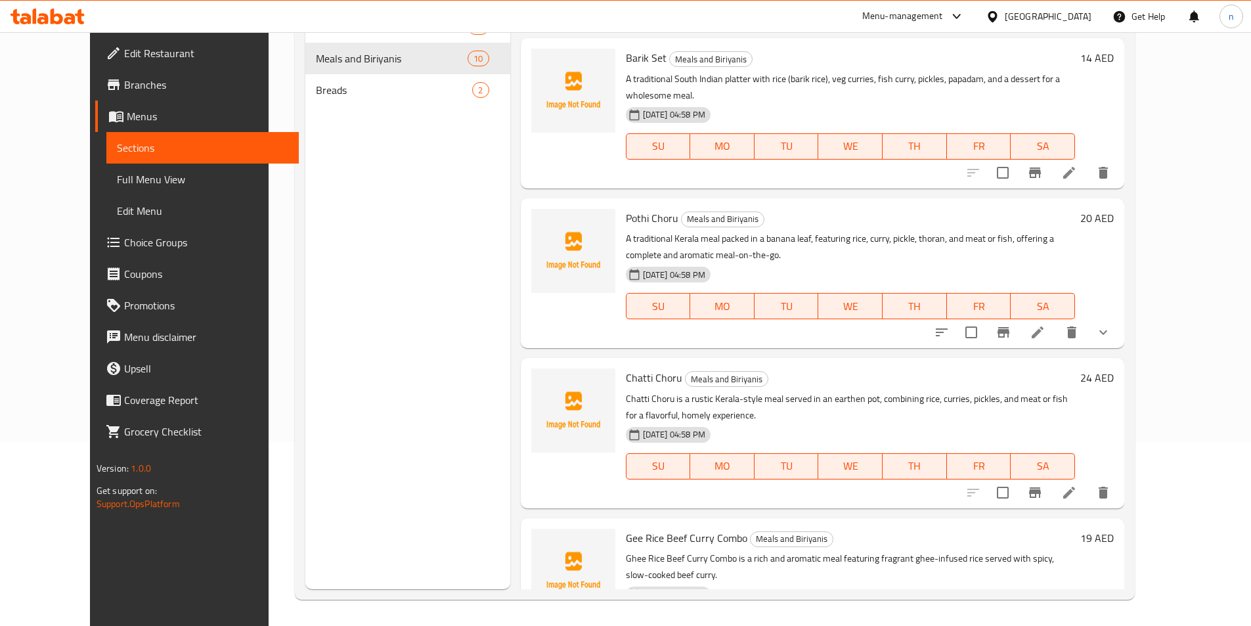
scroll to position [131, 0]
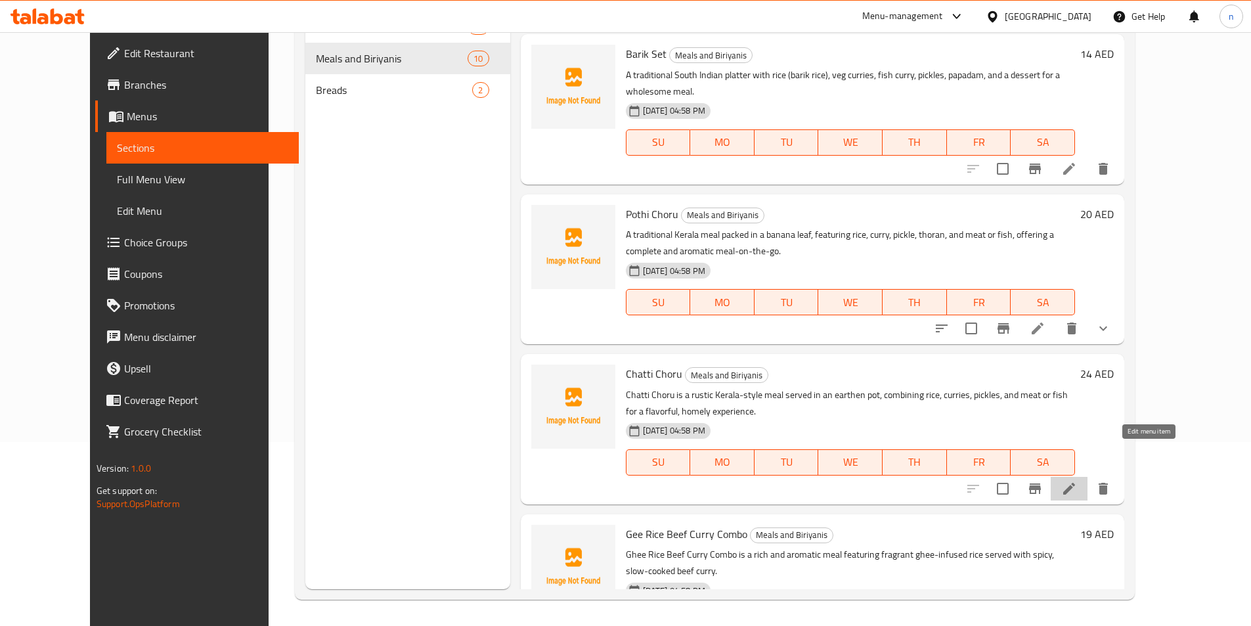
click at [1077, 481] on icon at bounding box center [1069, 489] width 16 height 16
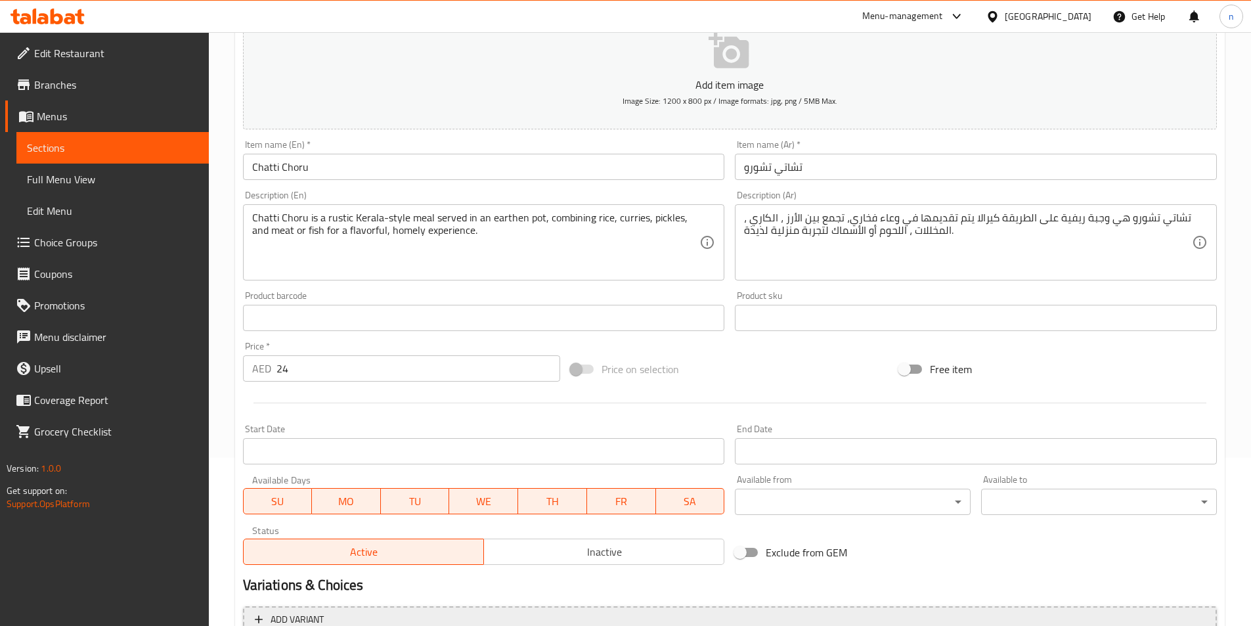
scroll to position [302, 0]
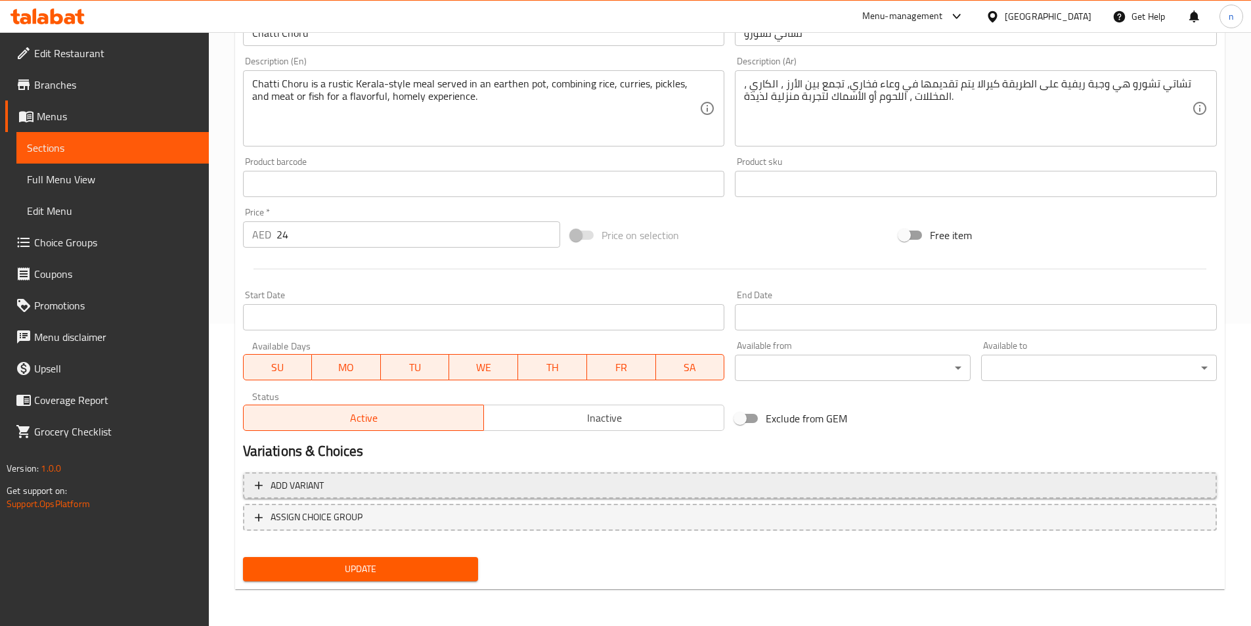
click at [431, 492] on span "Add variant" at bounding box center [730, 485] width 950 height 16
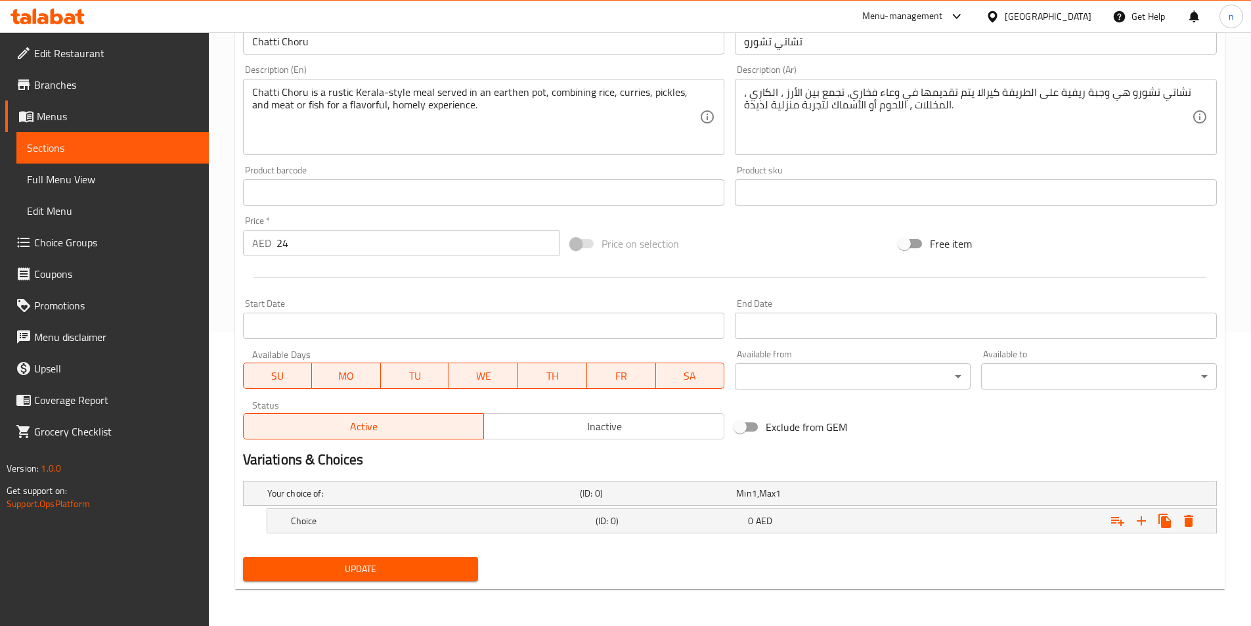
scroll to position [294, 0]
click at [659, 526] on h5 "(ID: 0)" at bounding box center [669, 520] width 147 height 13
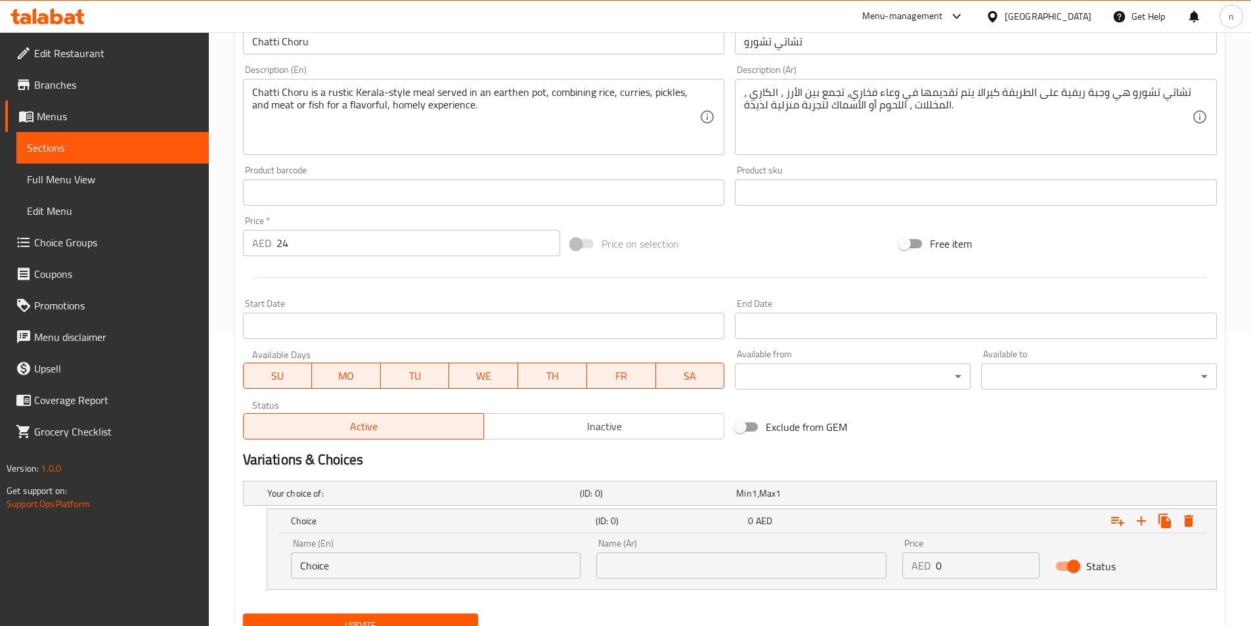
click at [396, 556] on input "Choice" at bounding box center [436, 565] width 290 height 26
click at [395, 556] on input "text" at bounding box center [436, 565] width 290 height 26
click at [338, 569] on input "text" at bounding box center [436, 565] width 290 height 26
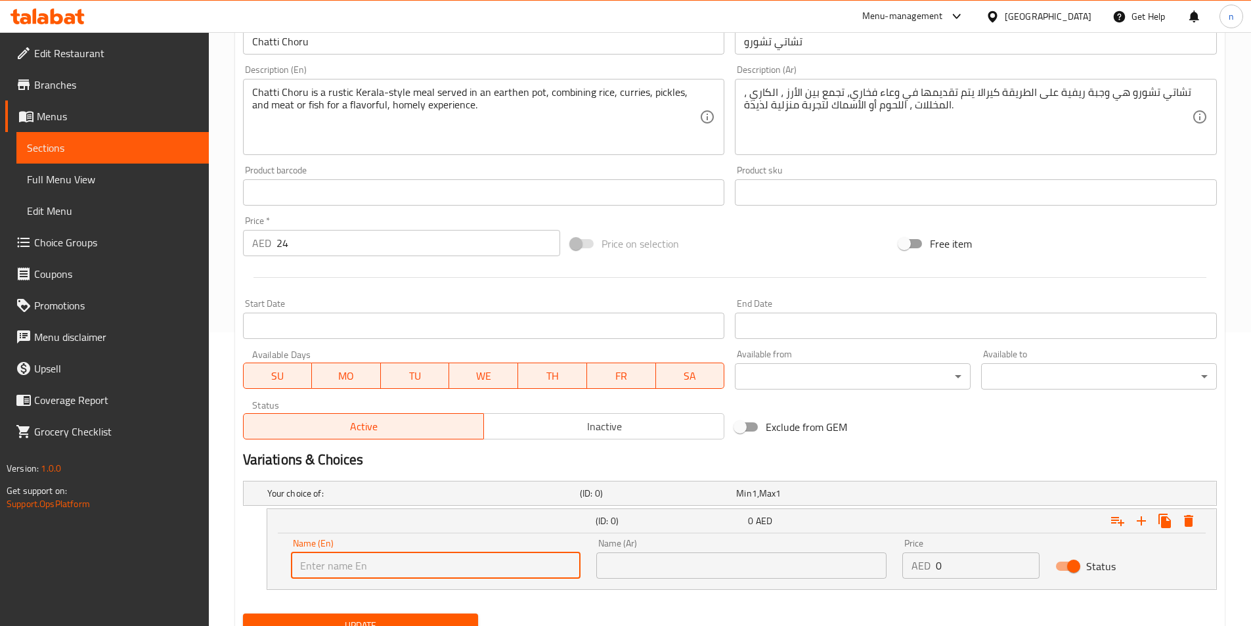
type input "ة"
type input "n"
type input "meat"
click at [712, 553] on input "text" at bounding box center [741, 565] width 290 height 26
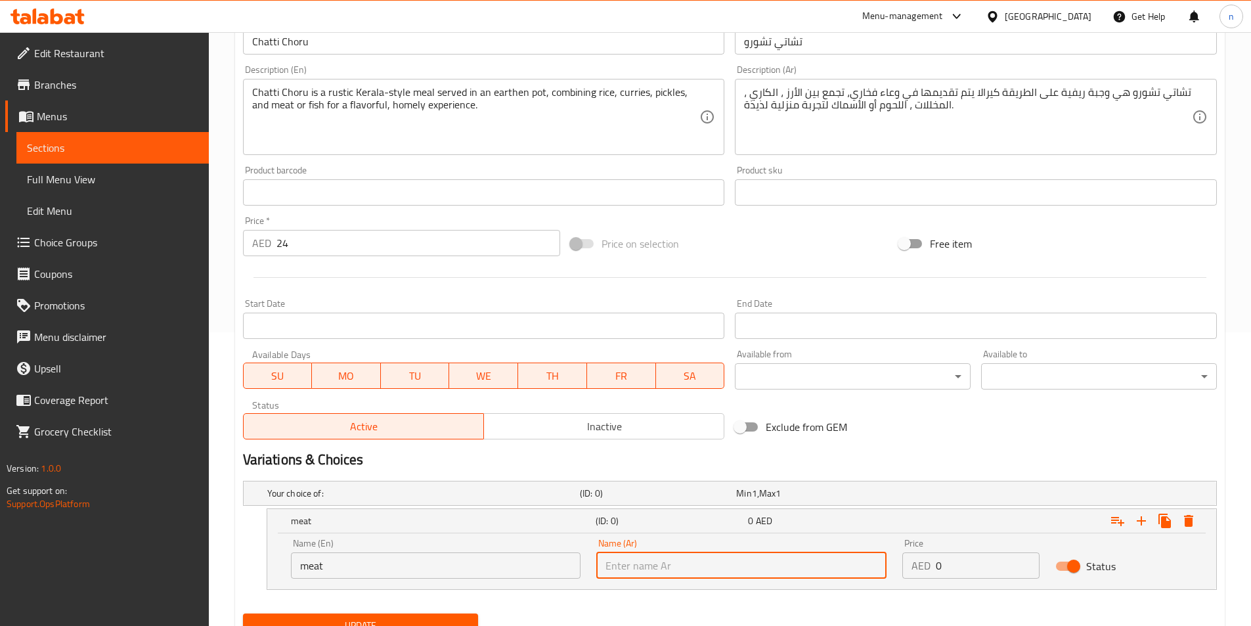
type input "g"
type input "لحم"
click at [951, 563] on input "0" at bounding box center [988, 565] width 104 height 26
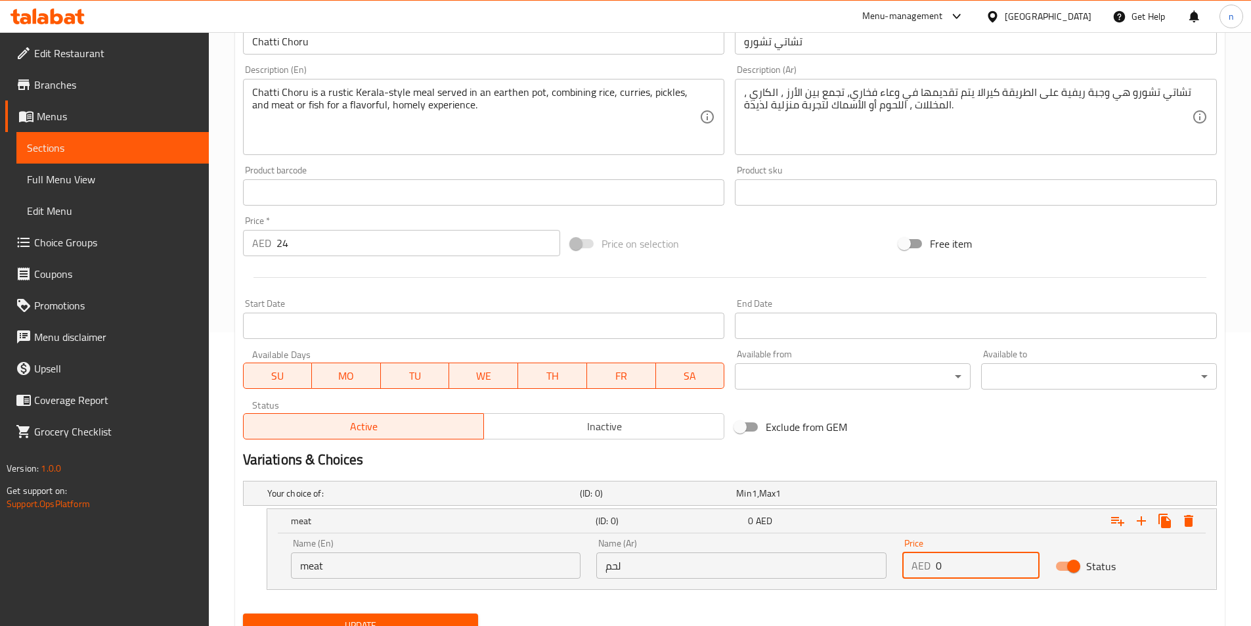
click at [951, 563] on input "0" at bounding box center [988, 565] width 104 height 26
type input "24"
click at [1141, 523] on icon "Expand" at bounding box center [1141, 520] width 9 height 9
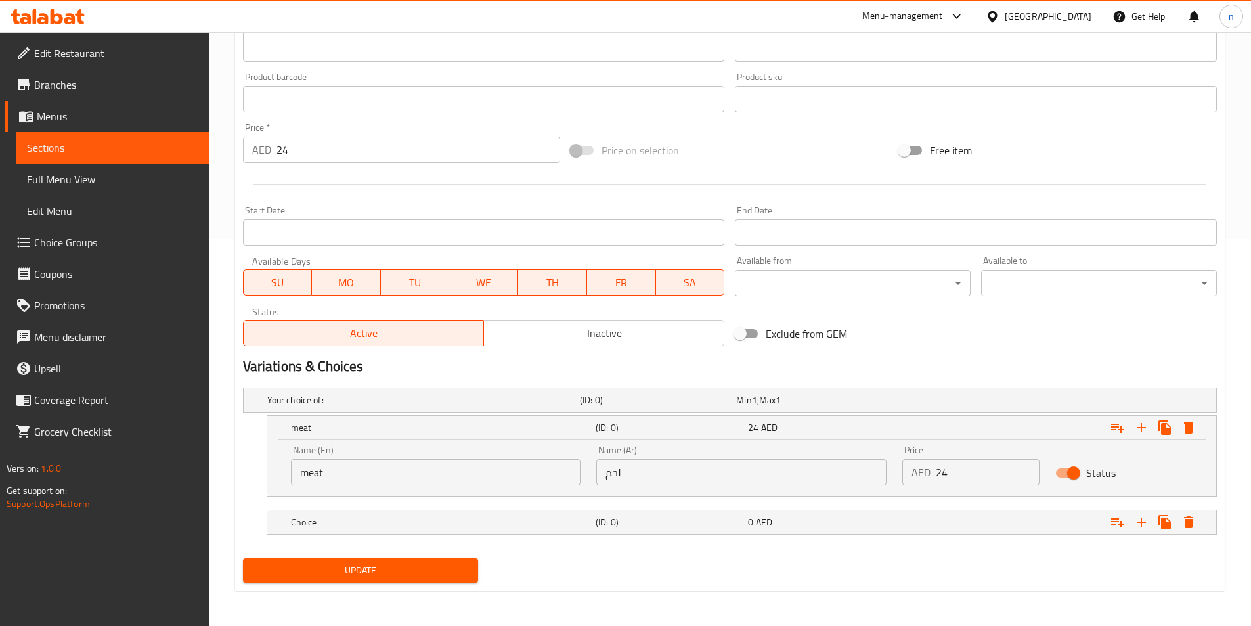
scroll to position [388, 0]
click at [943, 513] on div "Expand" at bounding box center [1050, 520] width 305 height 29
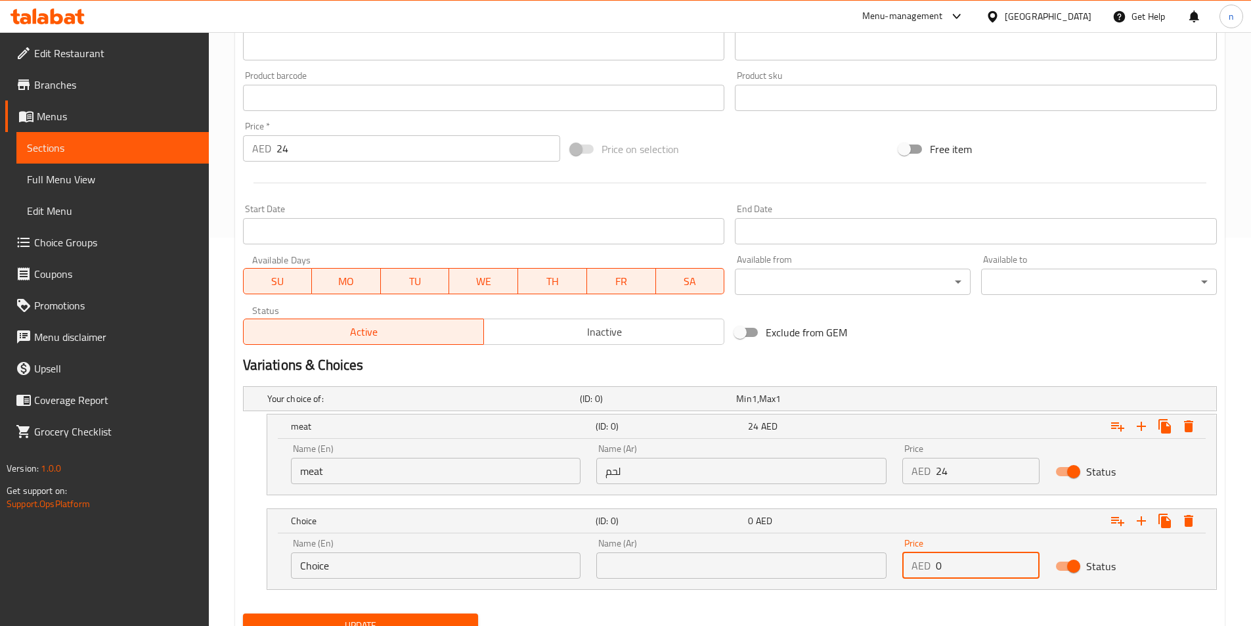
click at [965, 573] on input "0" at bounding box center [988, 565] width 104 height 26
type input "24"
click at [710, 560] on input "text" at bounding box center [741, 565] width 290 height 26
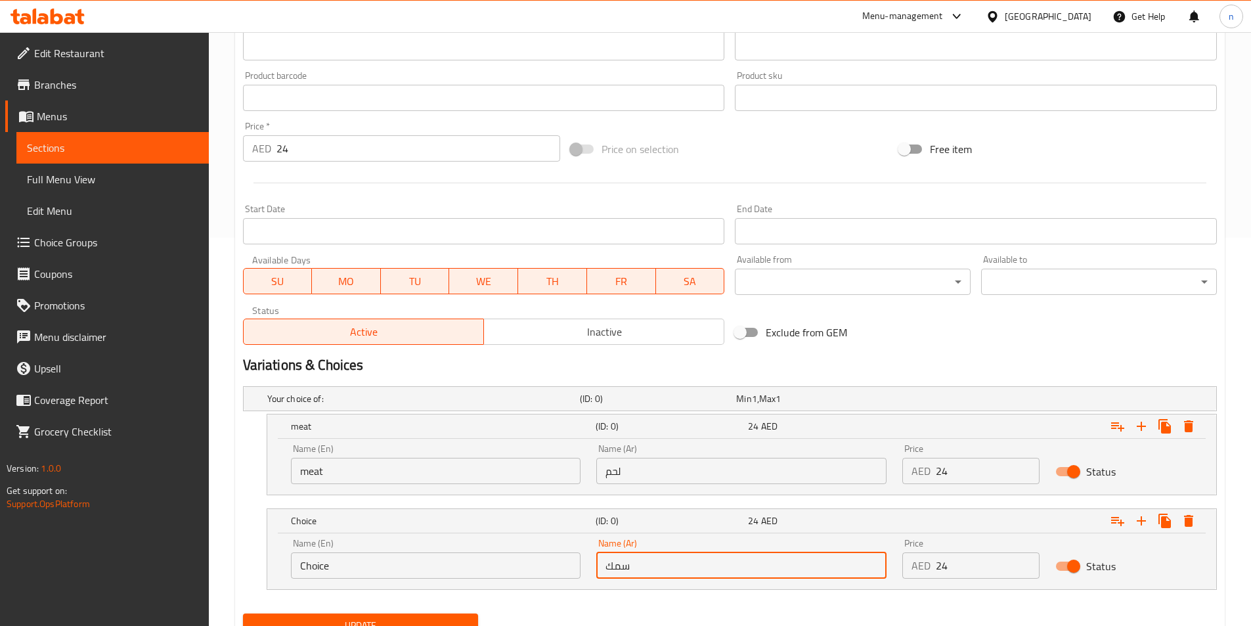
type input "سمك"
click at [396, 554] on input "Choice" at bounding box center [436, 565] width 290 height 26
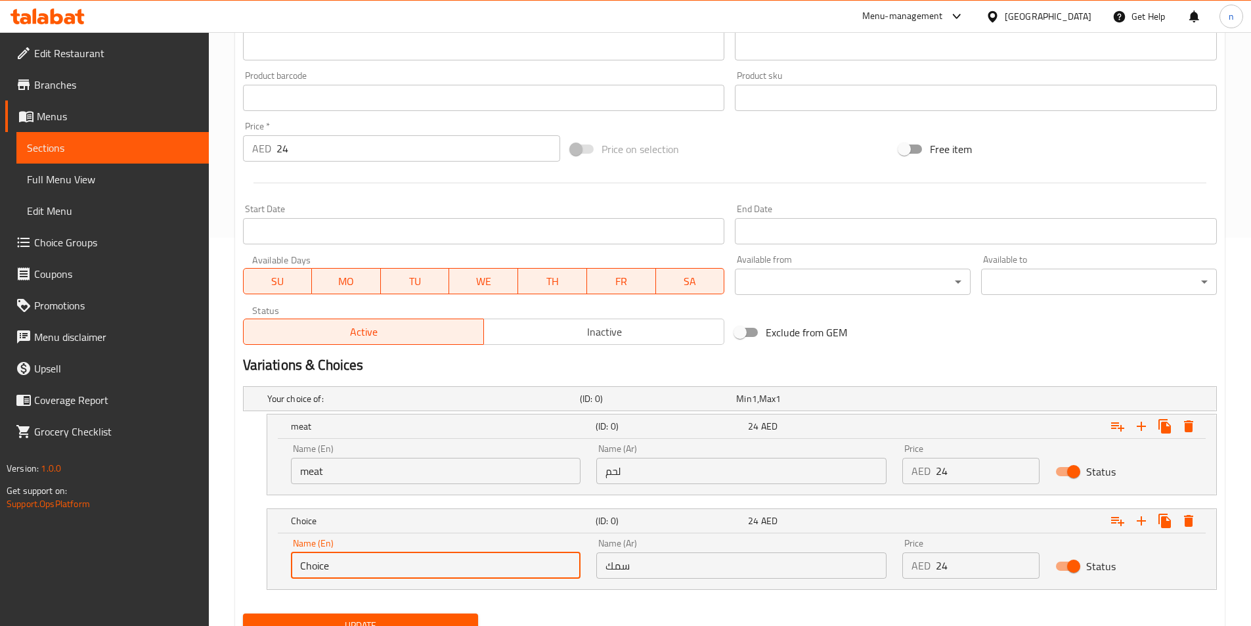
click at [396, 554] on input "Choice" at bounding box center [436, 565] width 290 height 26
type input "fish"
click at [288, 148] on input "24" at bounding box center [418, 148] width 284 height 26
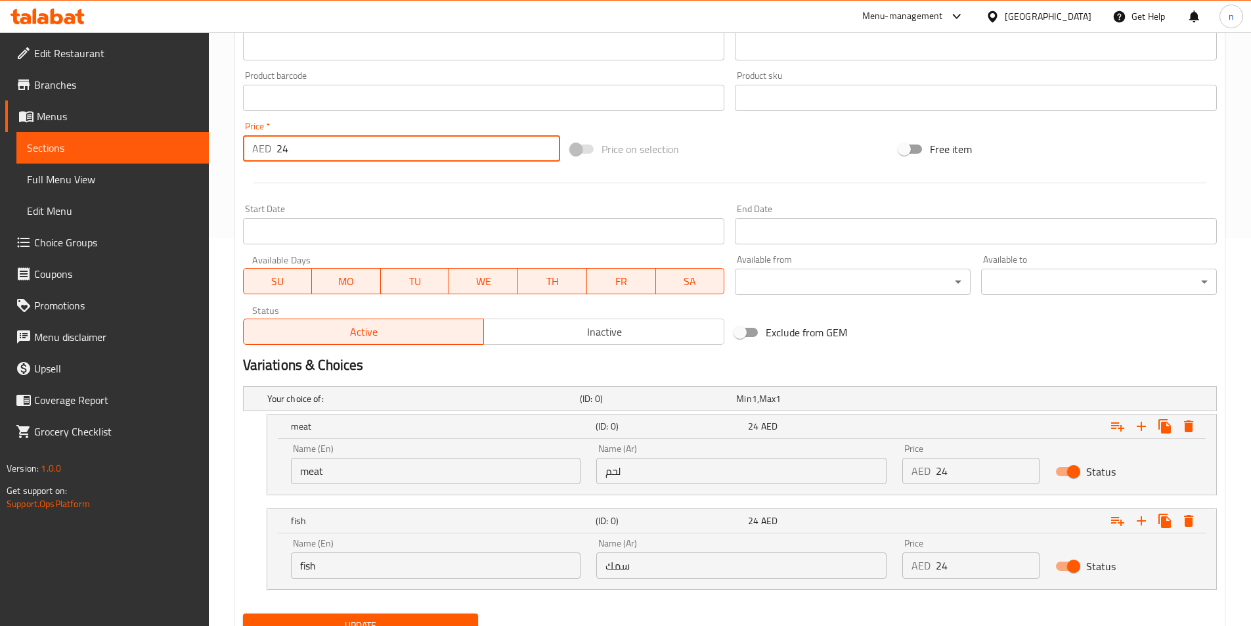
click at [288, 148] on input "24" at bounding box center [418, 148] width 284 height 26
type input "0"
click at [349, 205] on div "Start Date Start Date" at bounding box center [484, 224] width 482 height 40
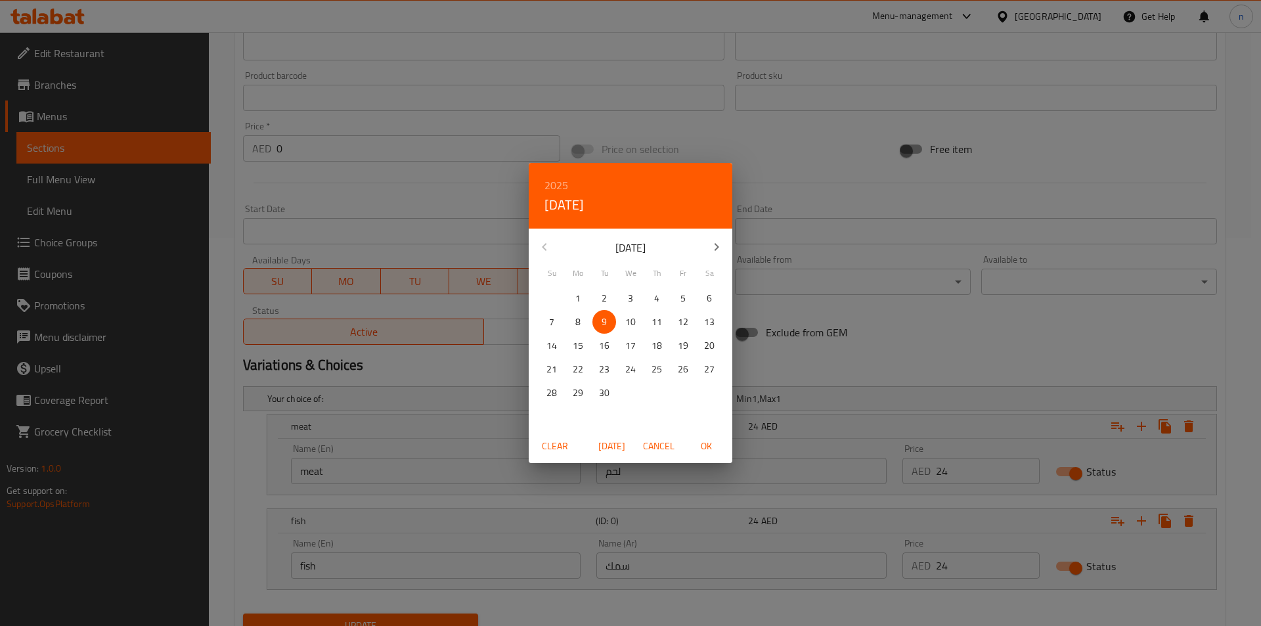
click at [664, 449] on span "Cancel" at bounding box center [659, 446] width 32 height 16
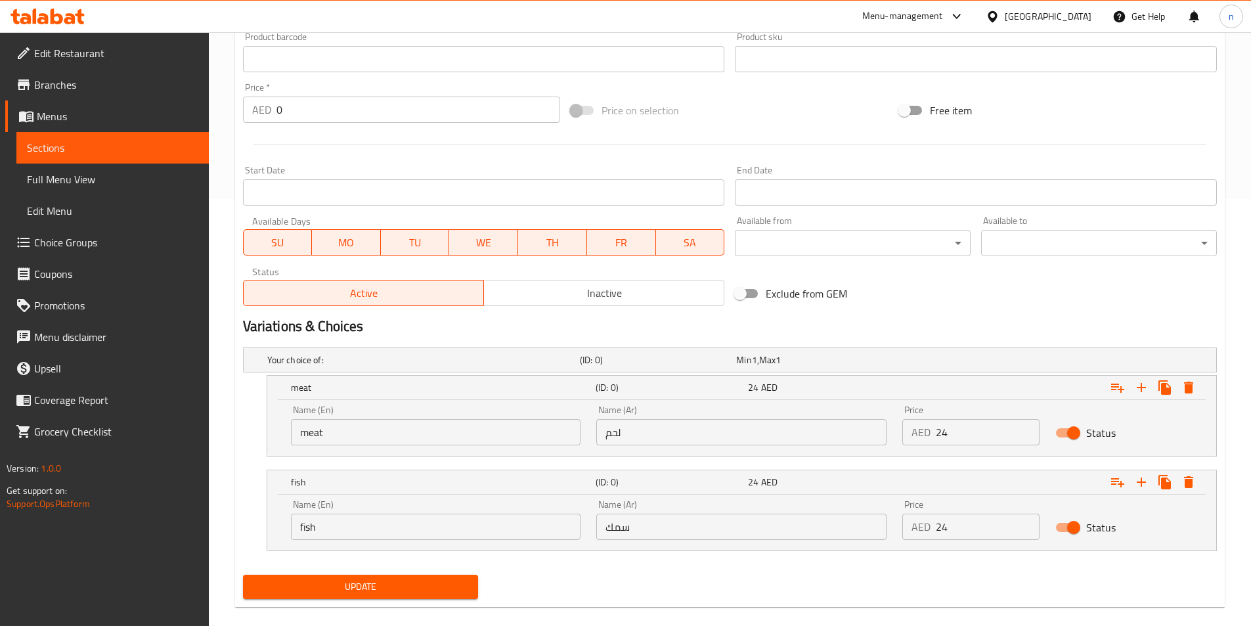
scroll to position [445, 0]
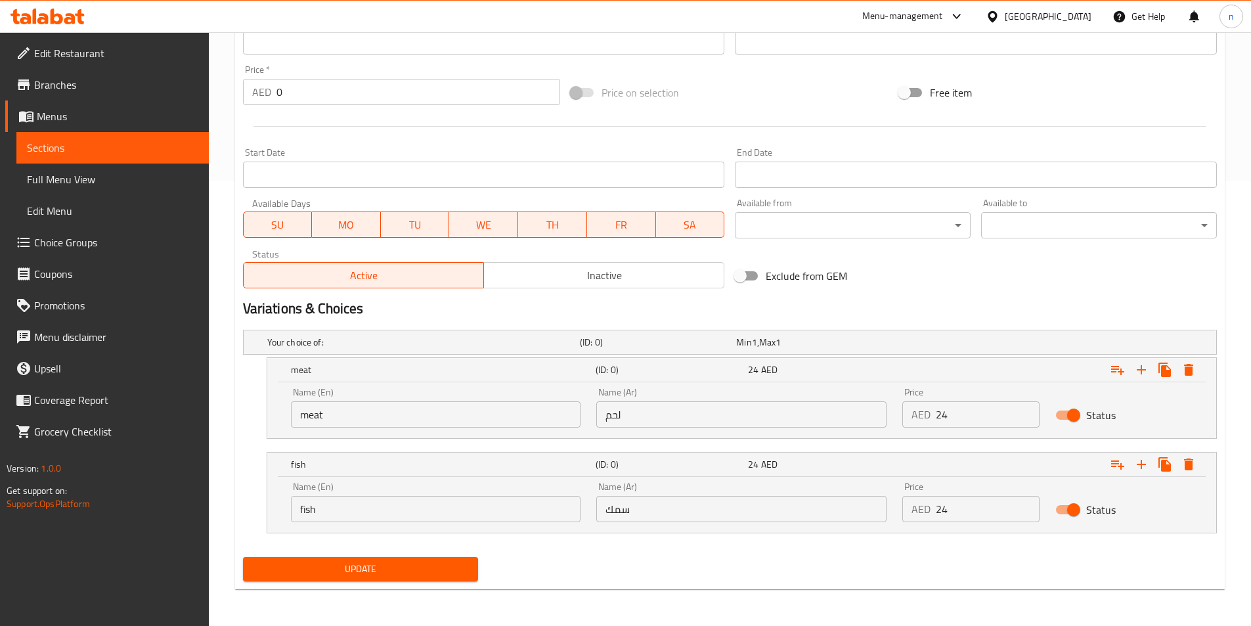
click at [369, 565] on span "Update" at bounding box center [360, 569] width 215 height 16
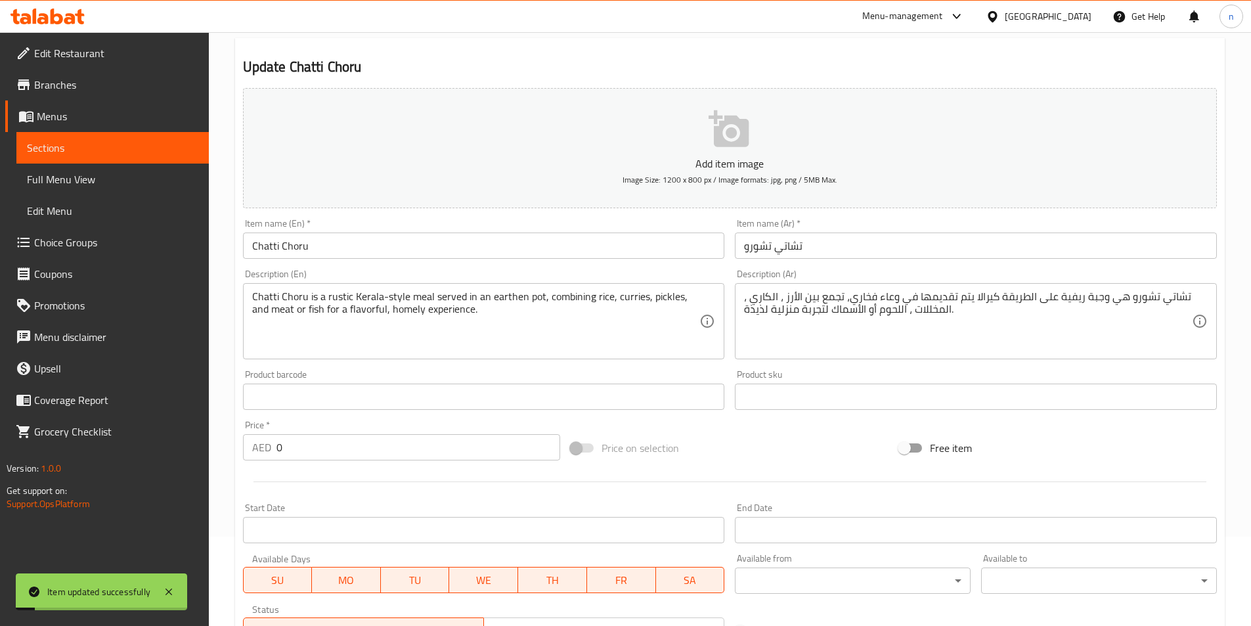
scroll to position [0, 0]
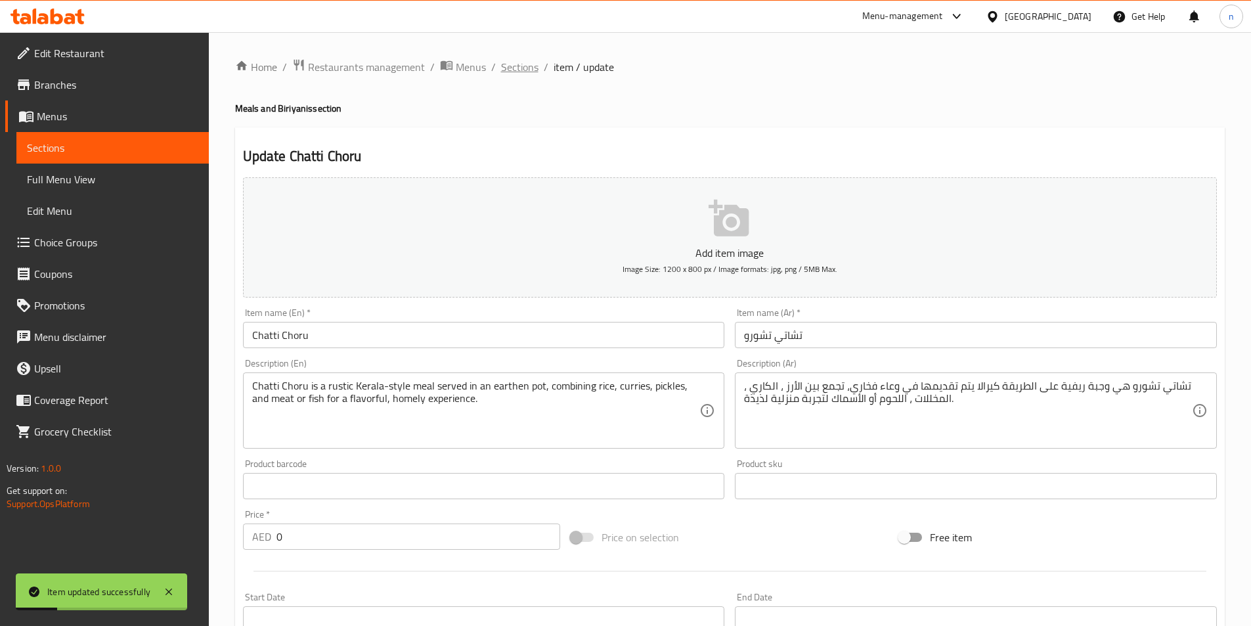
click at [523, 70] on span "Sections" at bounding box center [519, 67] width 37 height 16
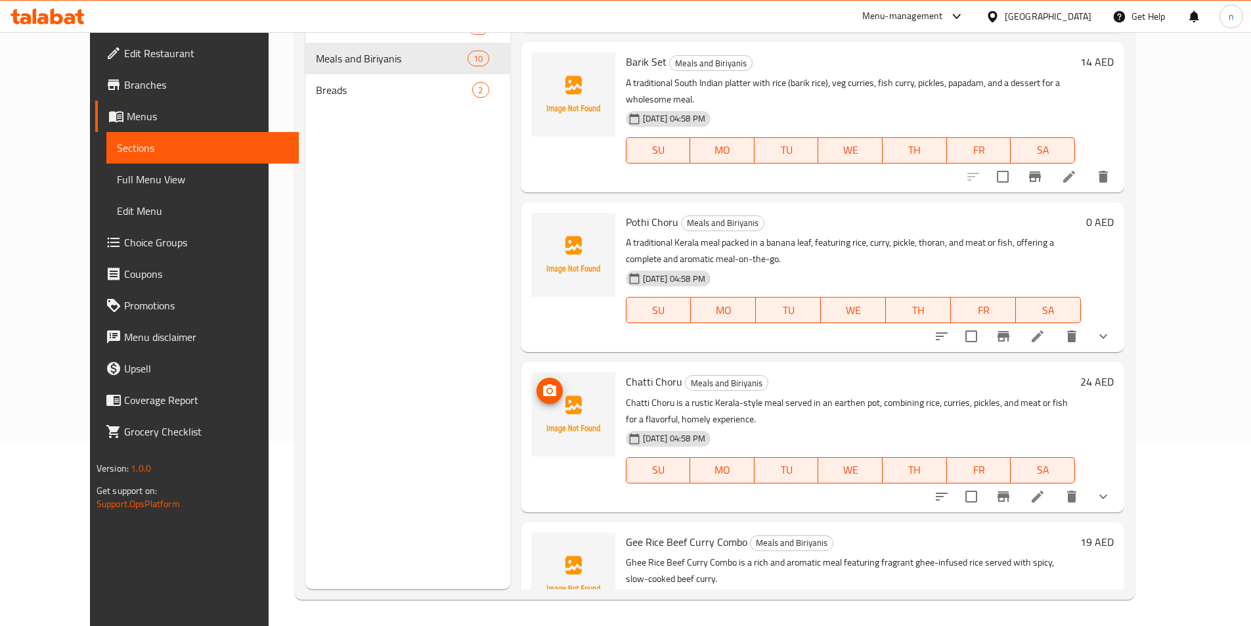
scroll to position [119, 0]
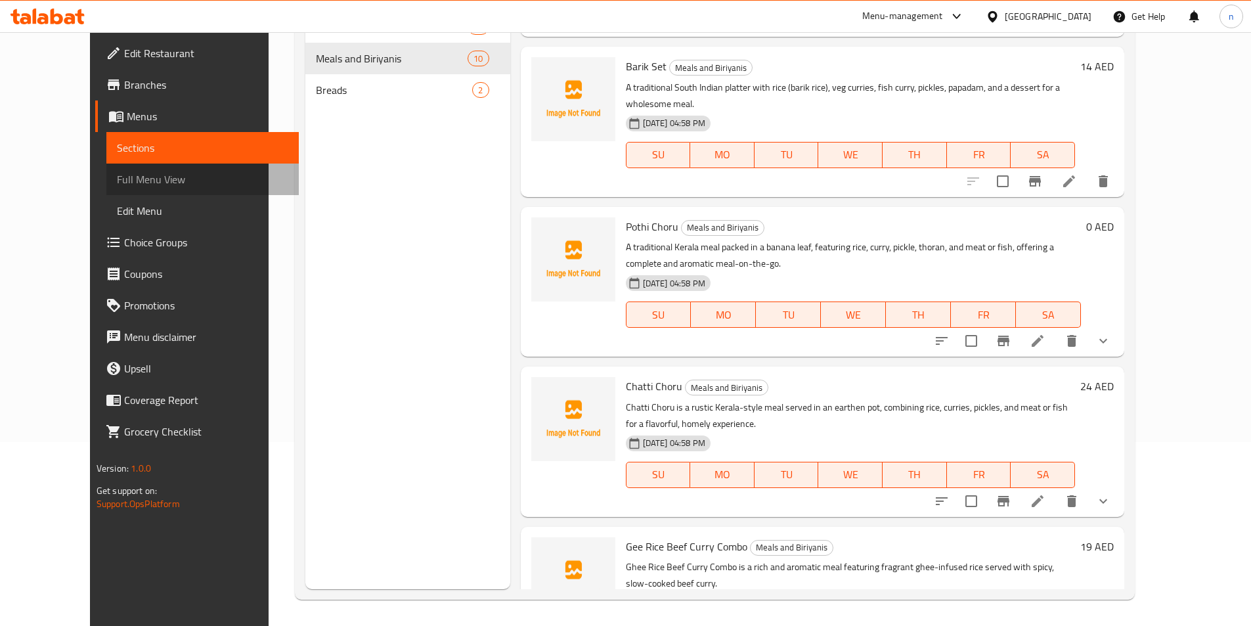
click at [150, 177] on span "Full Menu View" at bounding box center [202, 179] width 171 height 16
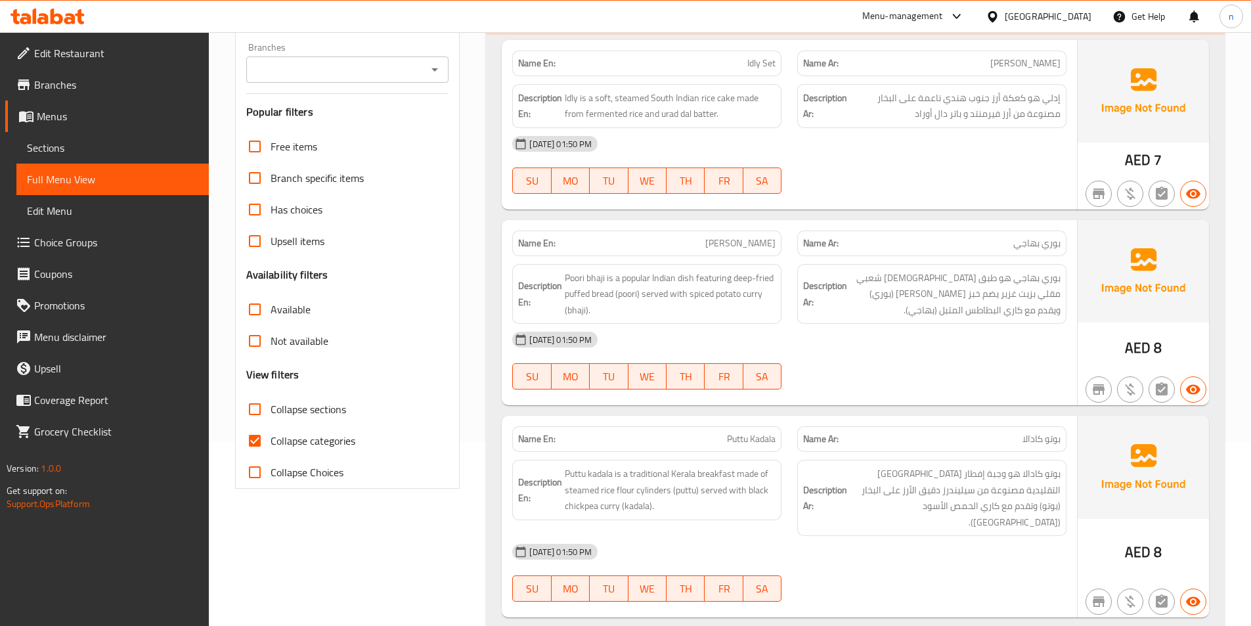
click at [318, 446] on span "Collapse categories" at bounding box center [313, 441] width 85 height 16
click at [271, 446] on input "Collapse categories" at bounding box center [255, 441] width 32 height 32
checkbox input "false"
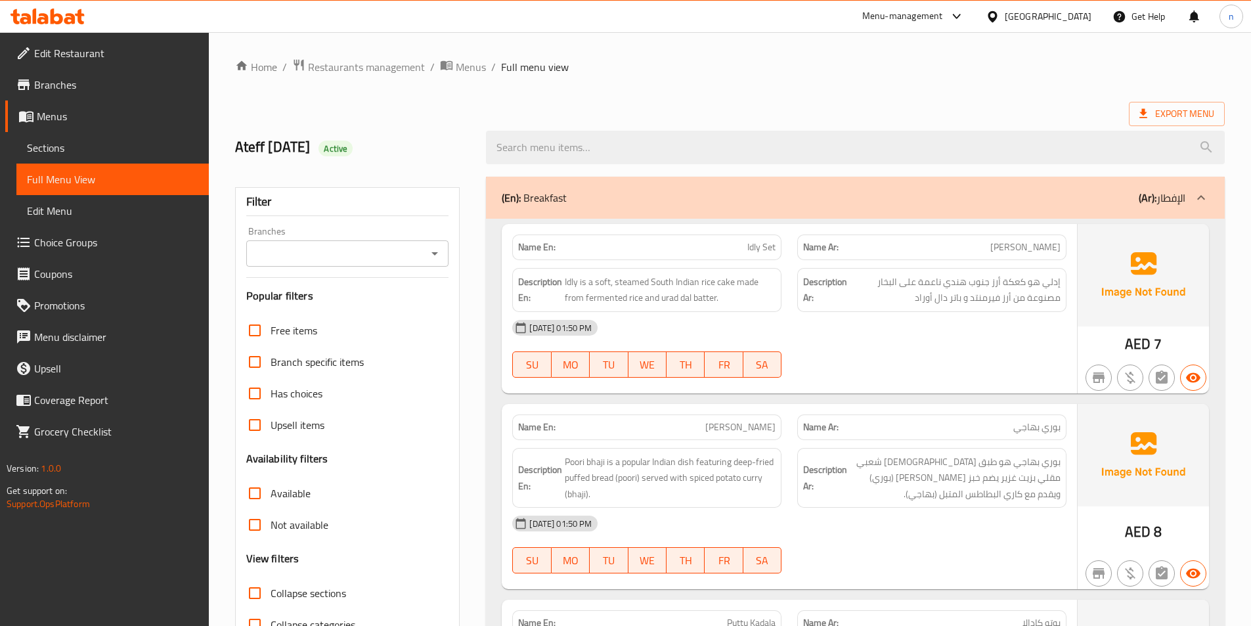
click at [1074, 204] on div "(En): Breakfast (Ar): الإفطار" at bounding box center [844, 198] width 684 height 16
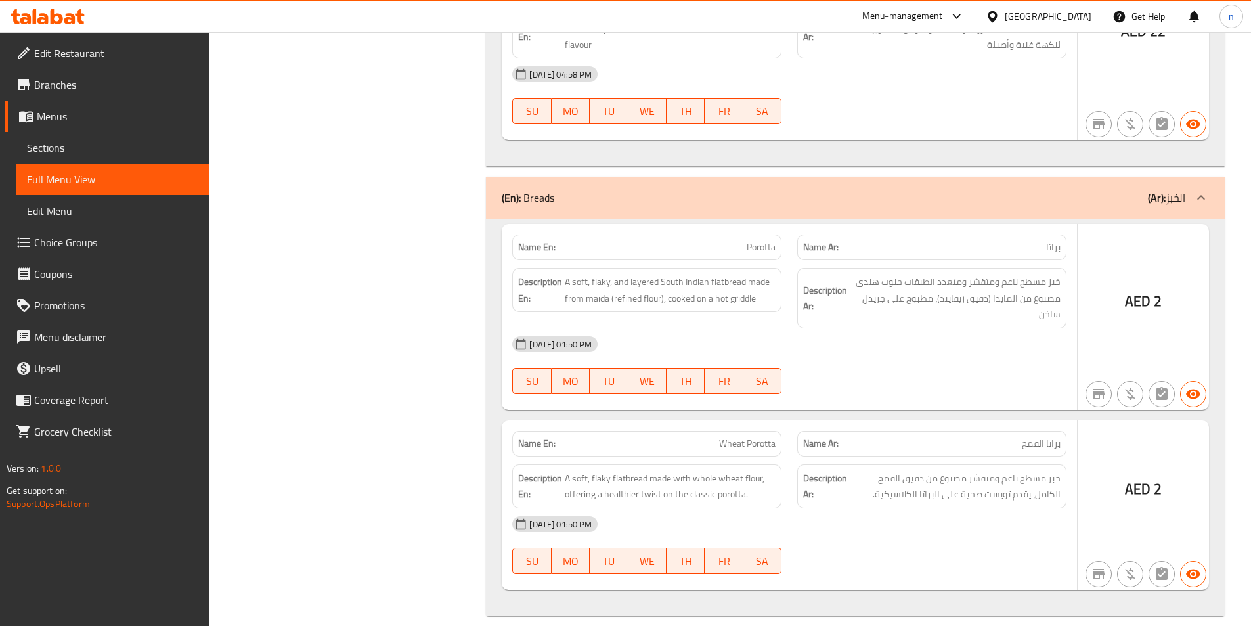
click at [1142, 192] on div "(En): Breads (Ar): الخبز" at bounding box center [855, 198] width 739 height 42
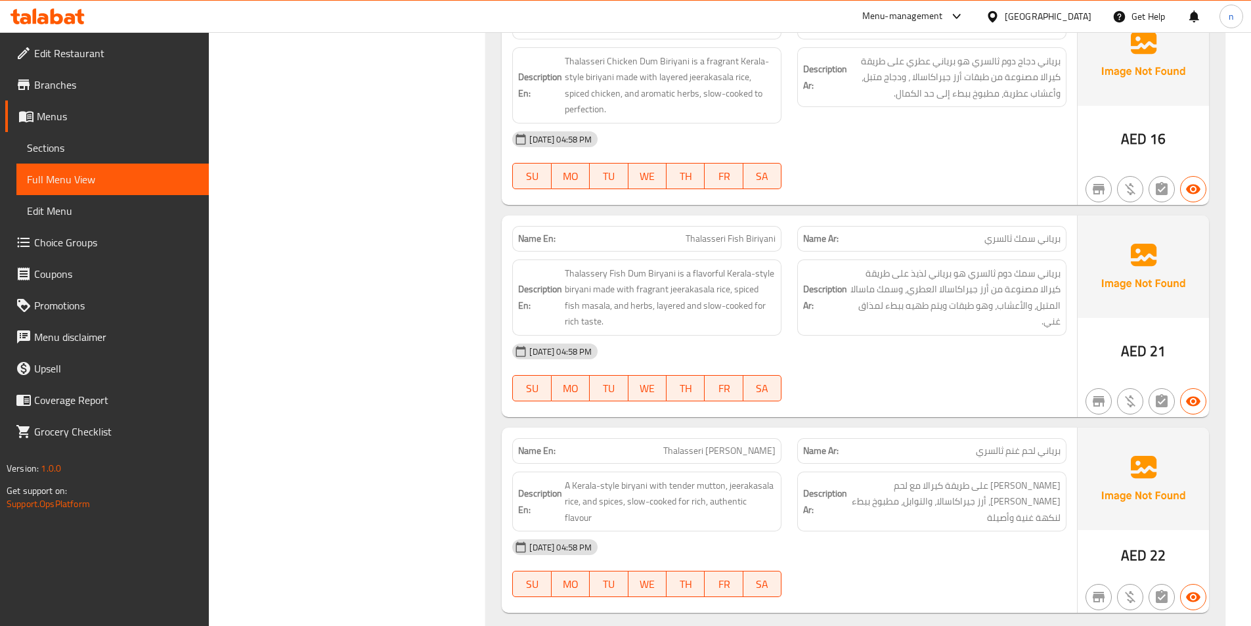
scroll to position [2133, 0]
